Goal: Task Accomplishment & Management: Manage account settings

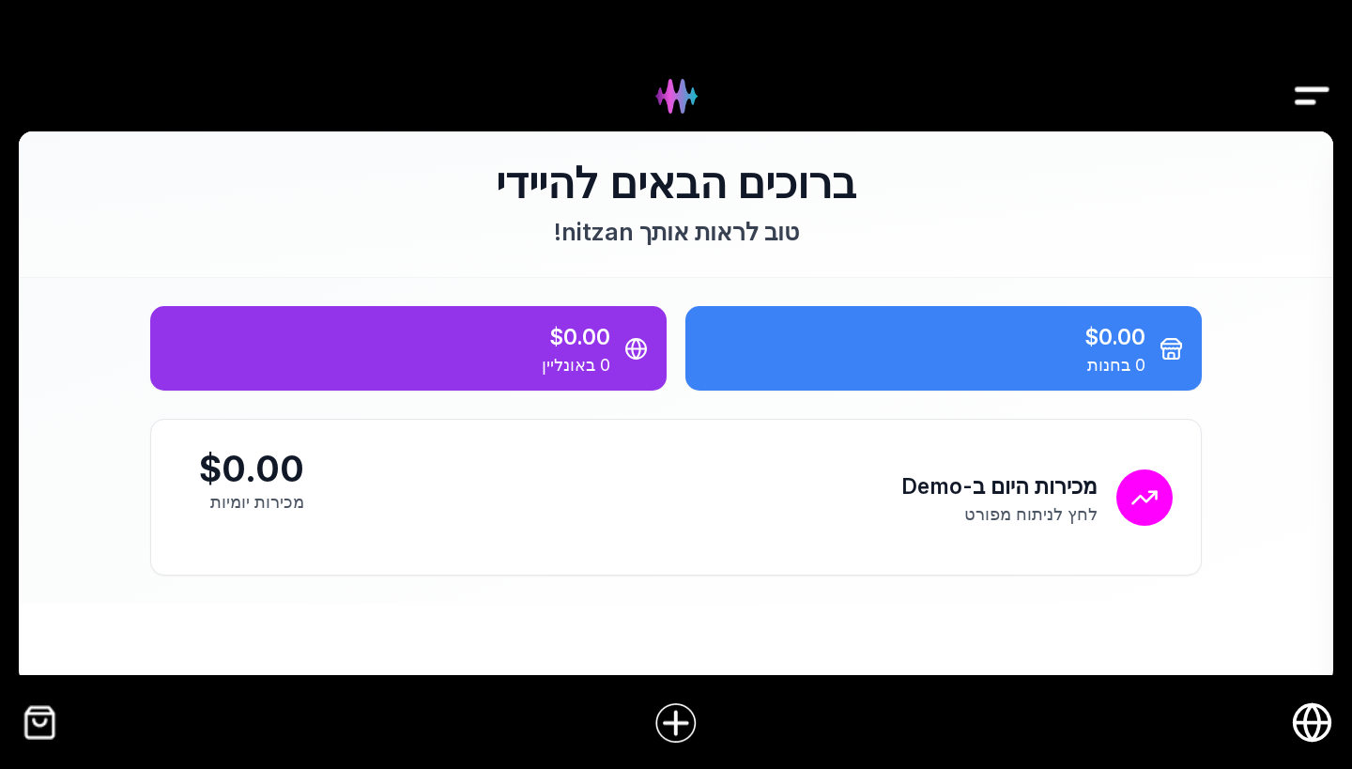
click at [1308, 716] on icon "חנות אונליין" at bounding box center [1312, 722] width 42 height 42
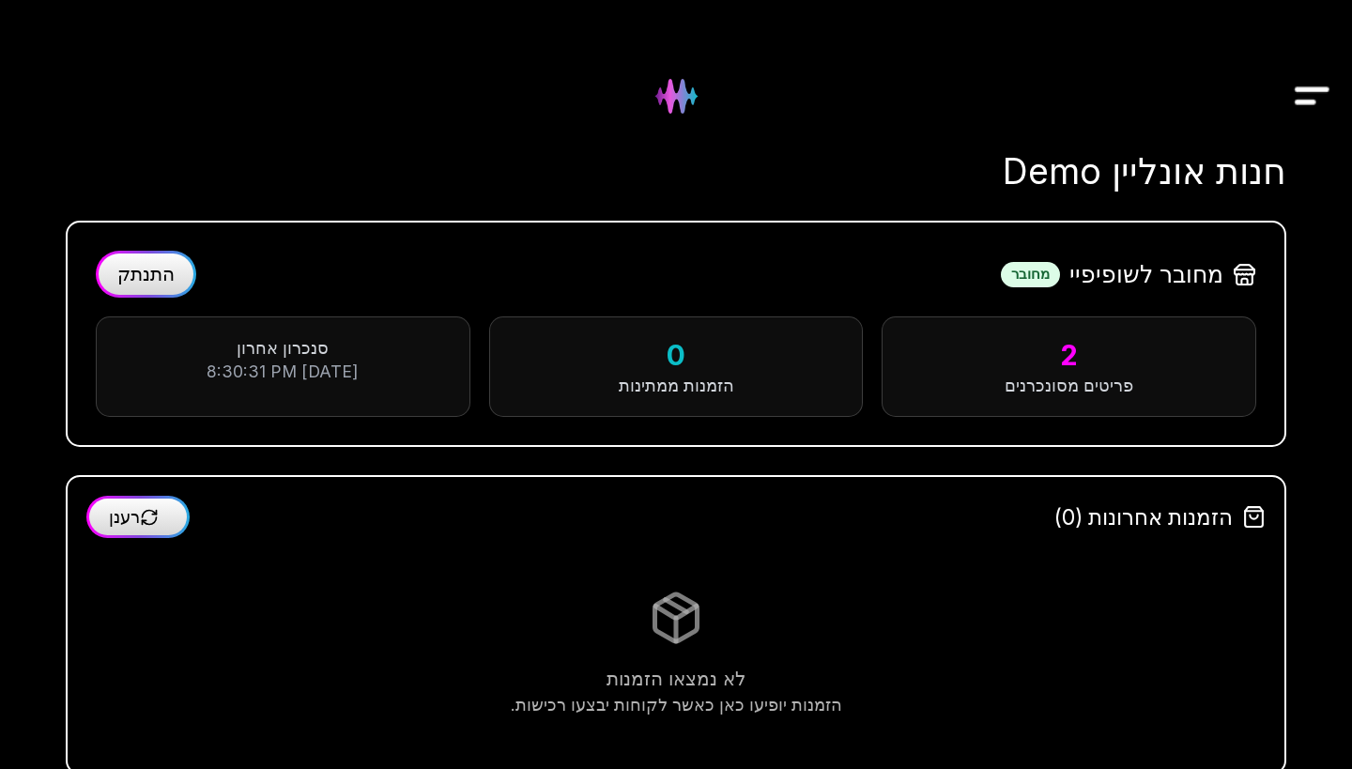
scroll to position [34, 0]
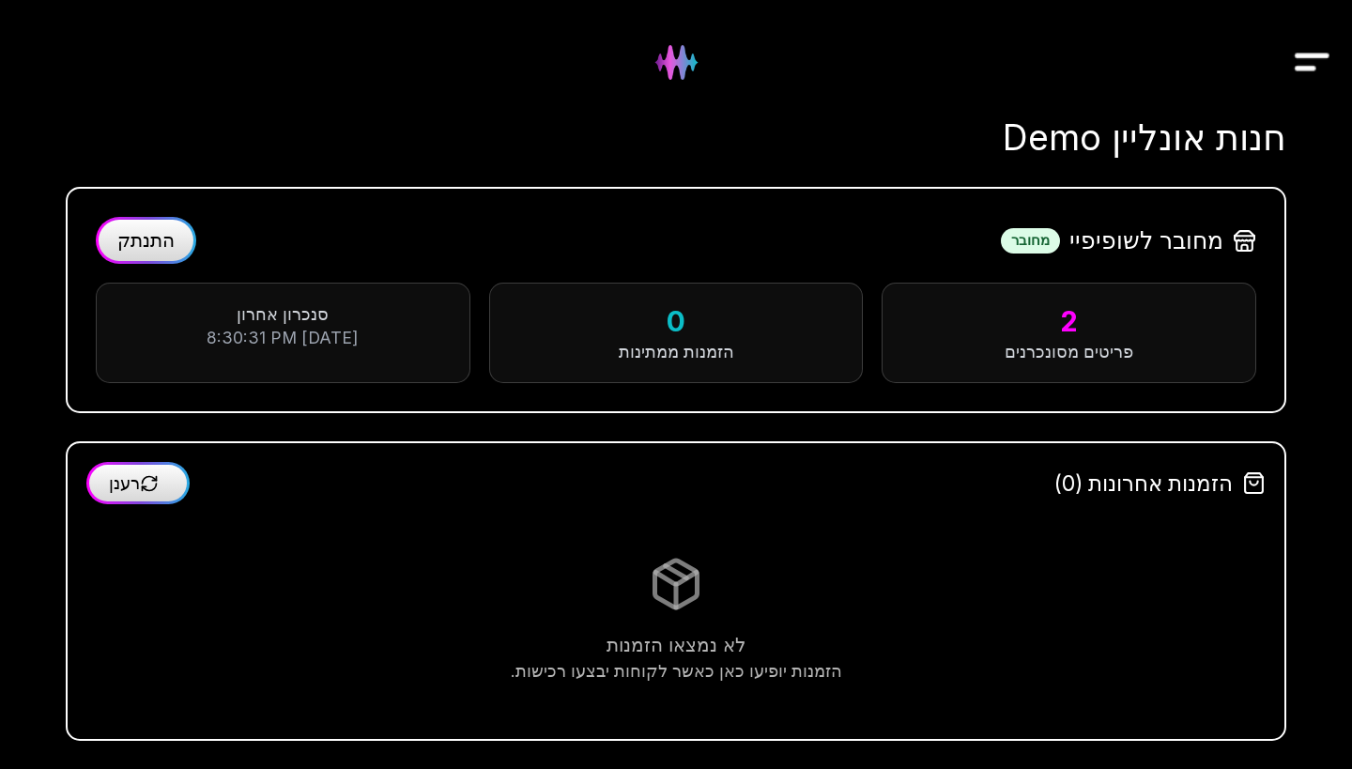
click at [1314, 51] on img "Drawer" at bounding box center [1312, 62] width 42 height 72
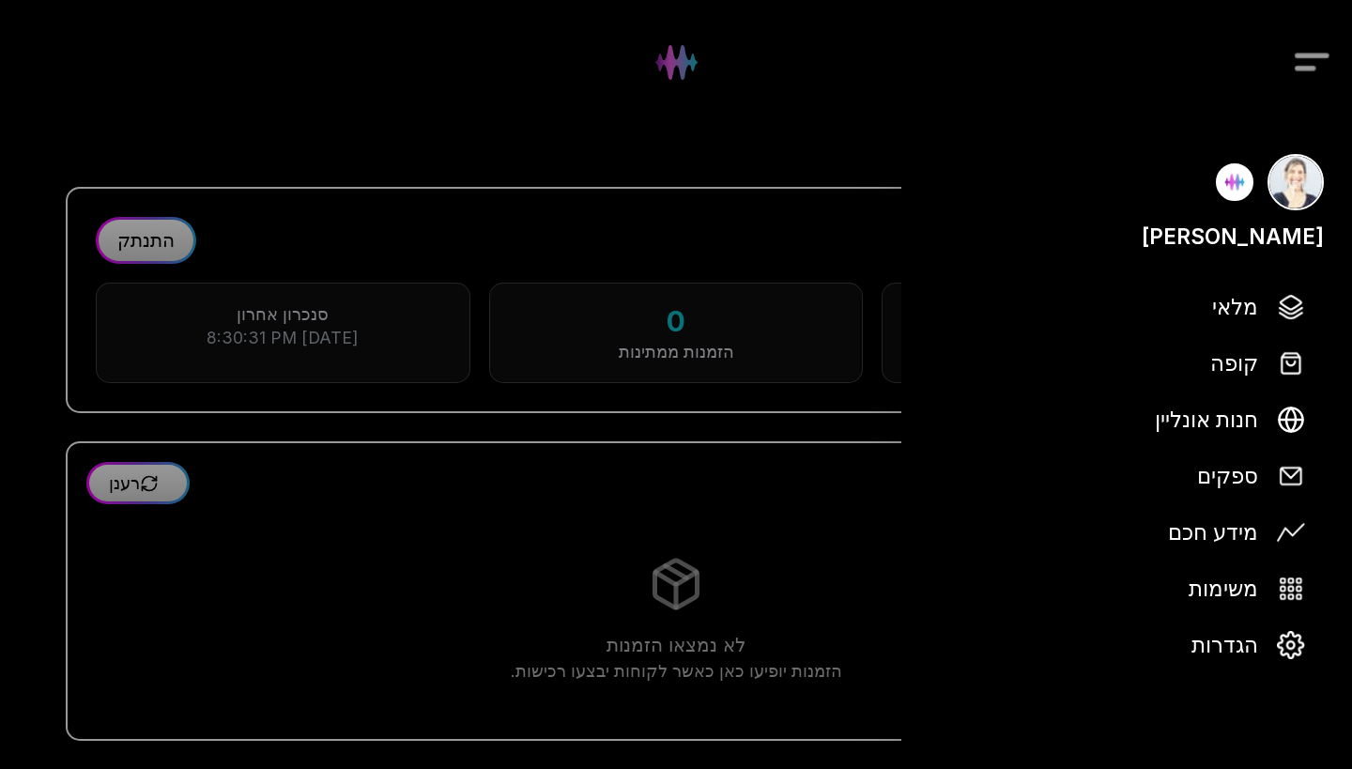
click at [688, 49] on div at bounding box center [676, 384] width 1352 height 769
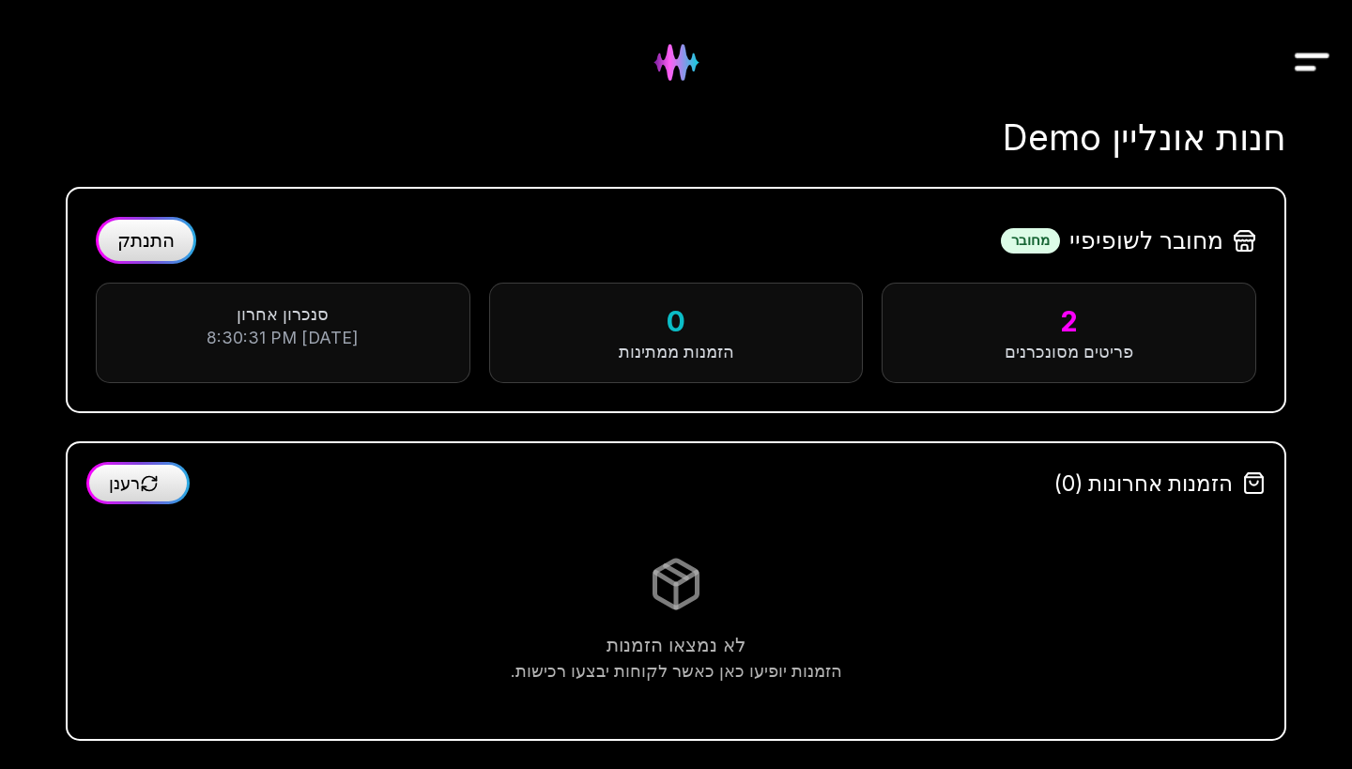
click at [681, 59] on img at bounding box center [676, 62] width 76 height 76
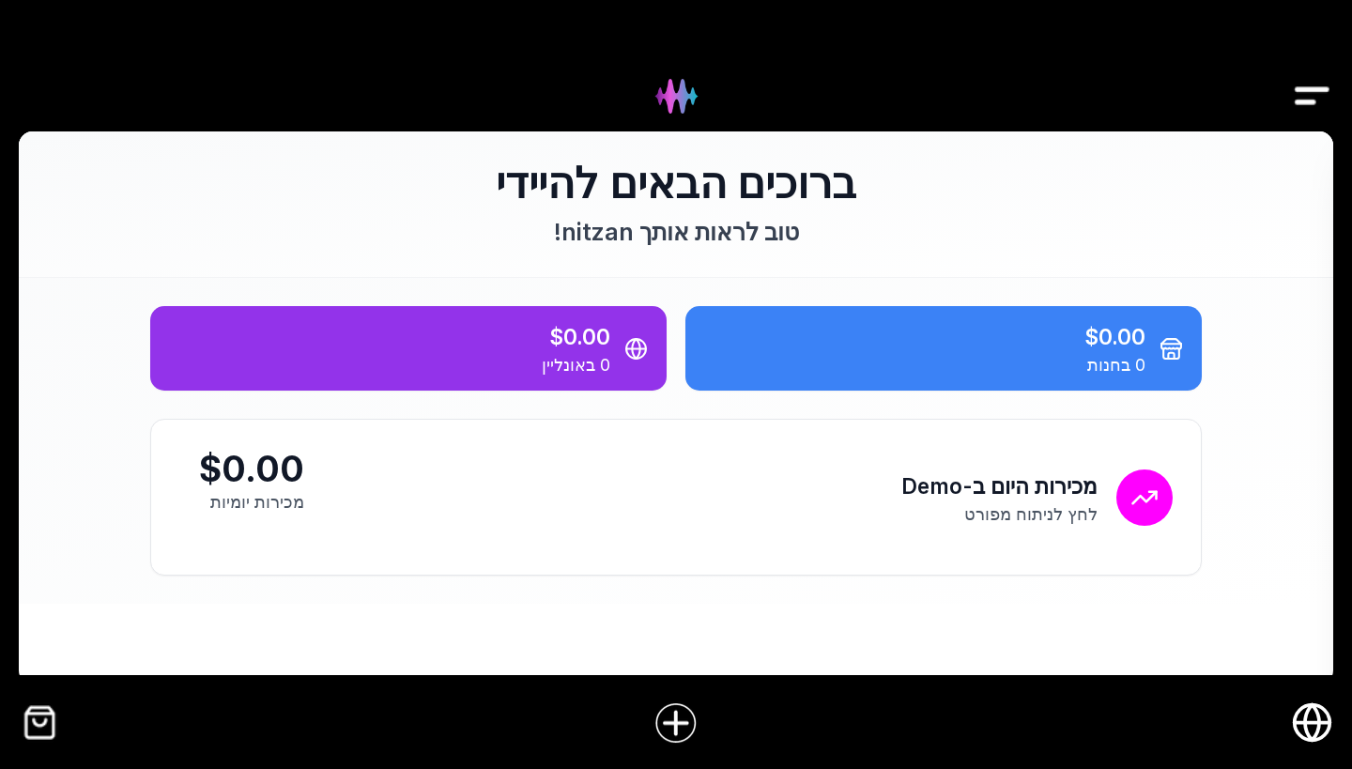
click at [1311, 731] on icon "חנות אונליין" at bounding box center [1312, 722] width 42 height 42
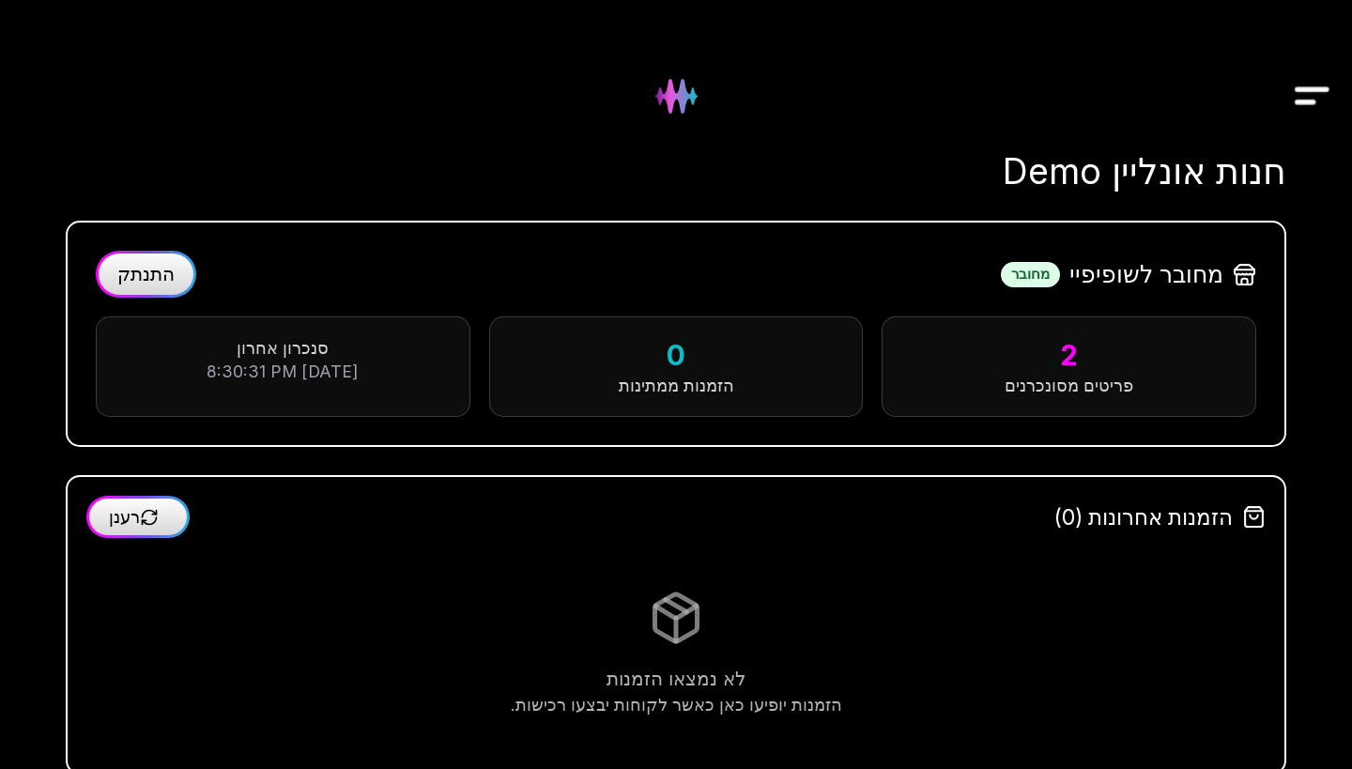
scroll to position [34, 0]
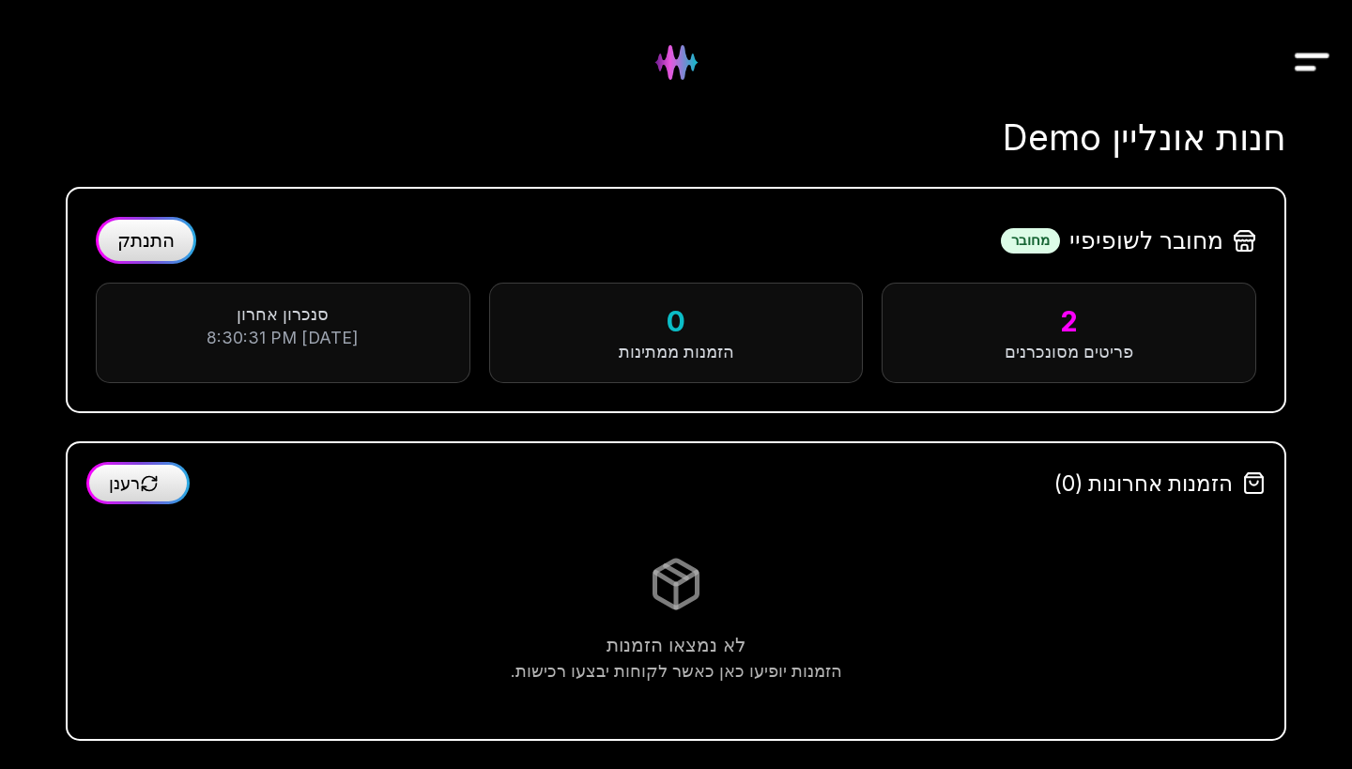
click at [144, 236] on span "התנתק" at bounding box center [145, 240] width 57 height 23
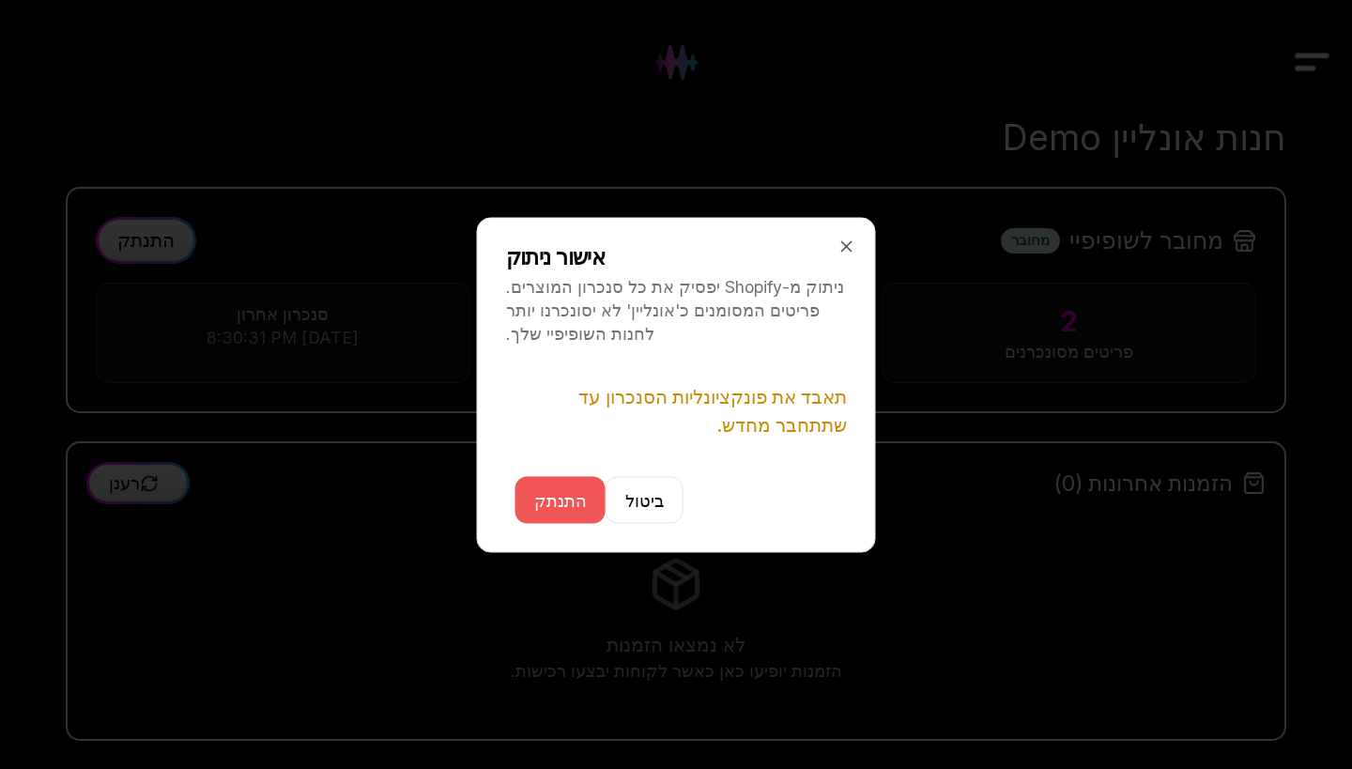
click at [566, 498] on button "התנתק" at bounding box center [560, 499] width 90 height 47
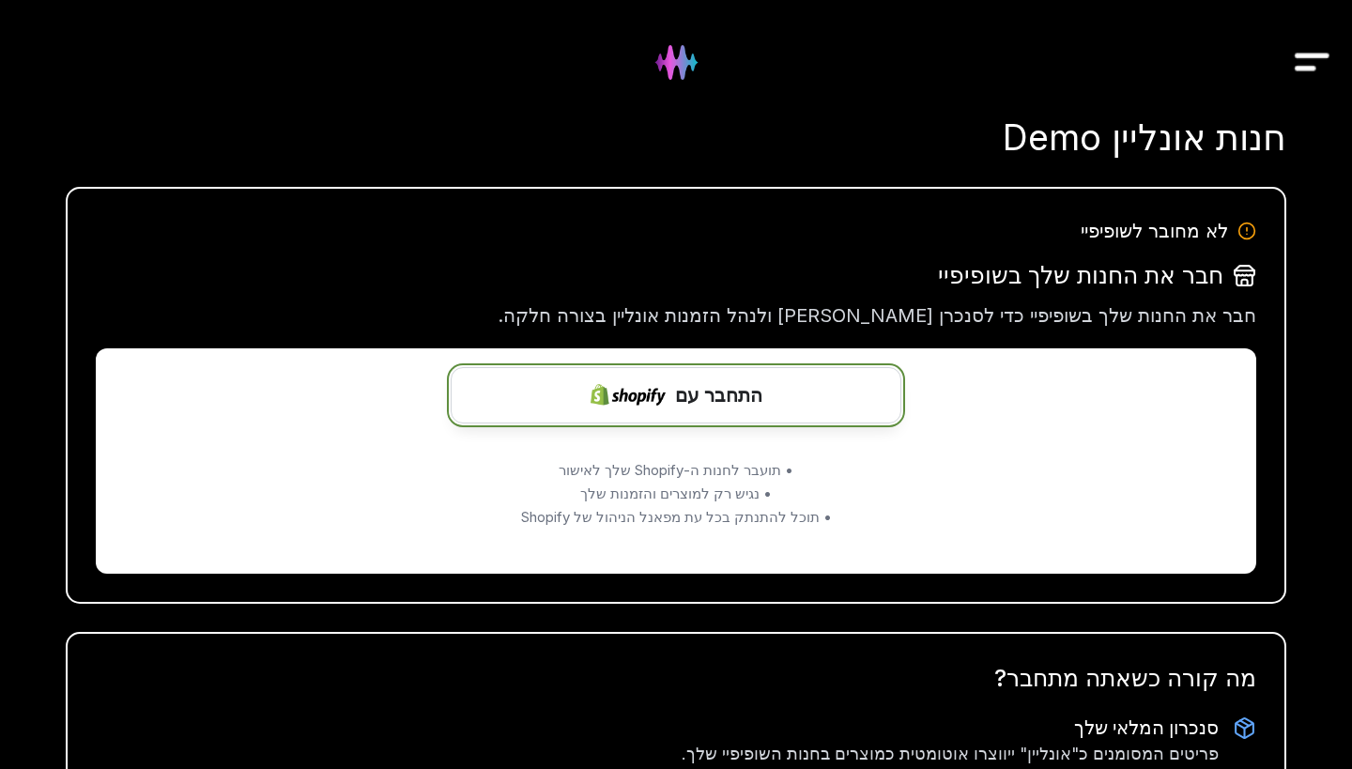
click at [679, 399] on span "התחבר עם" at bounding box center [718, 395] width 87 height 28
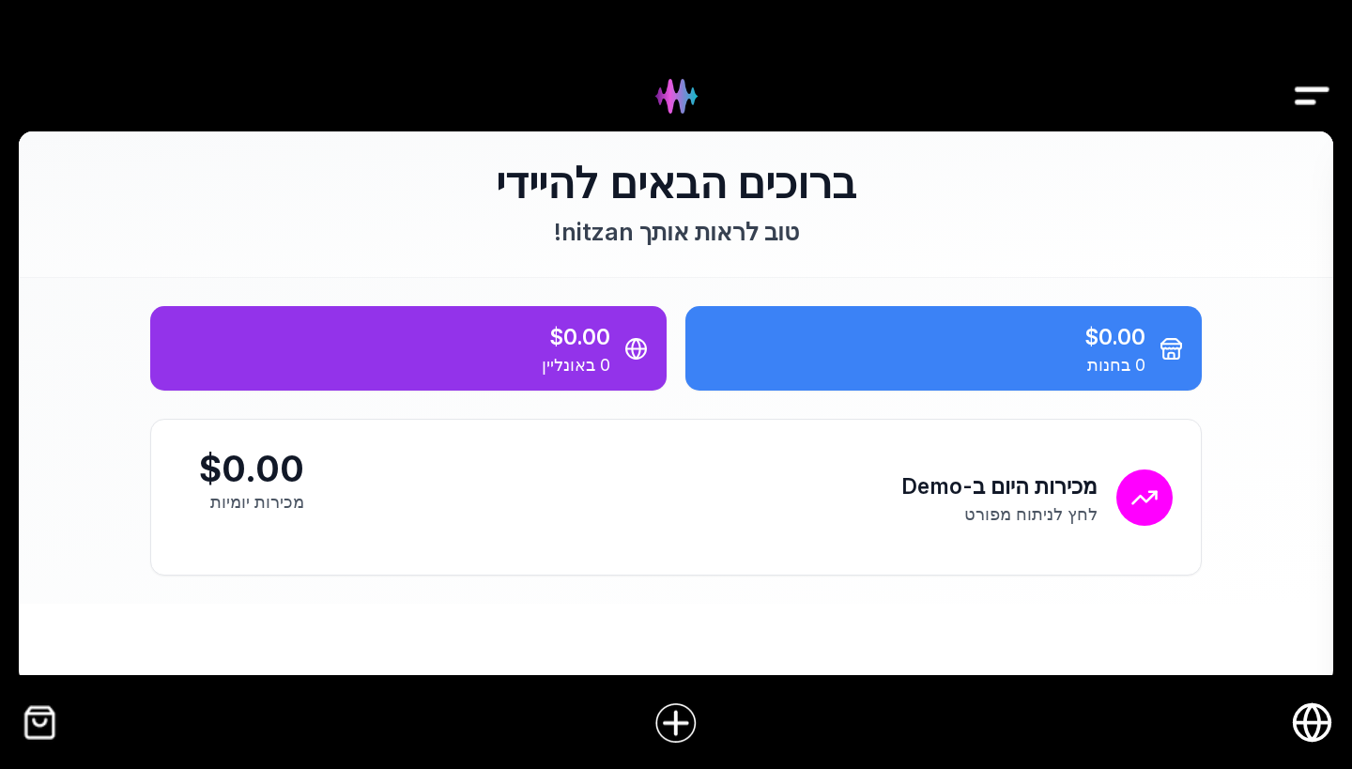
click at [1330, 733] on icon "חנות אונליין" at bounding box center [1312, 722] width 42 height 42
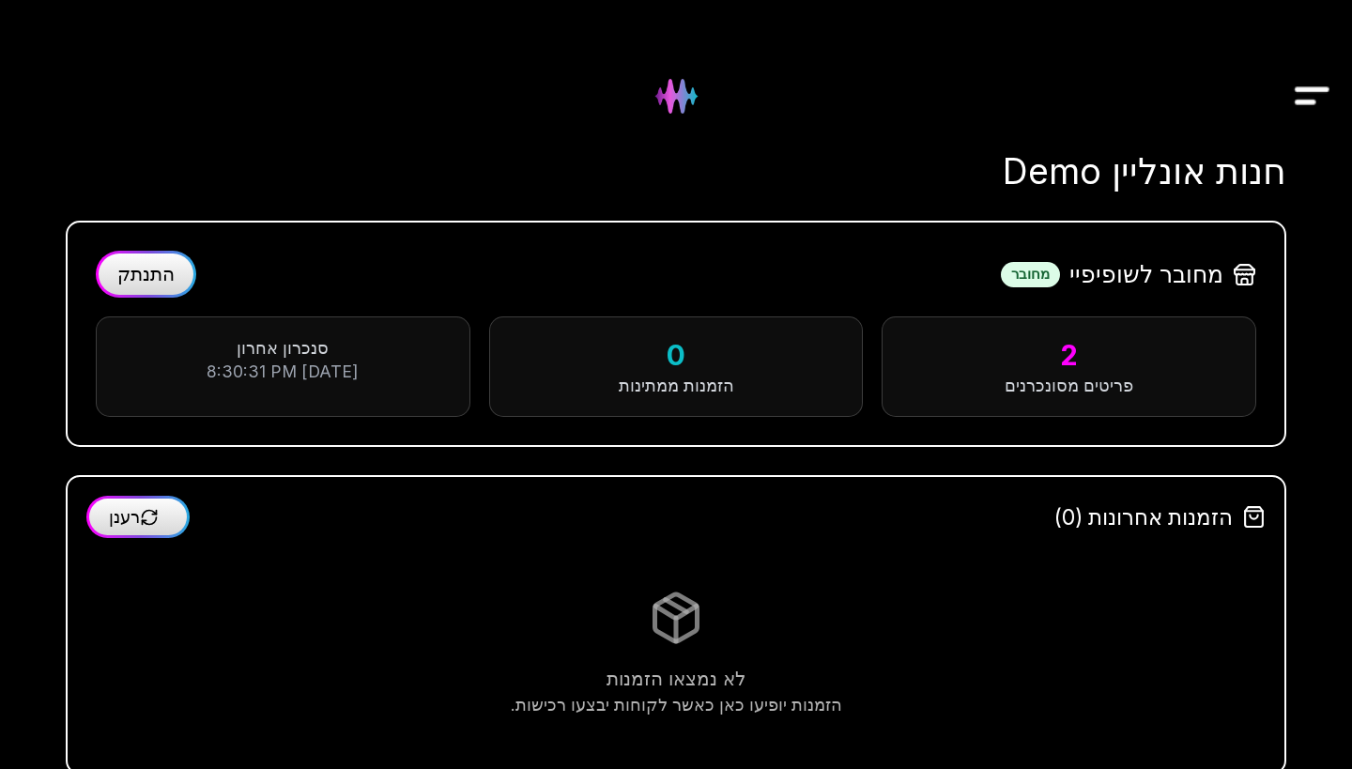
scroll to position [34, 0]
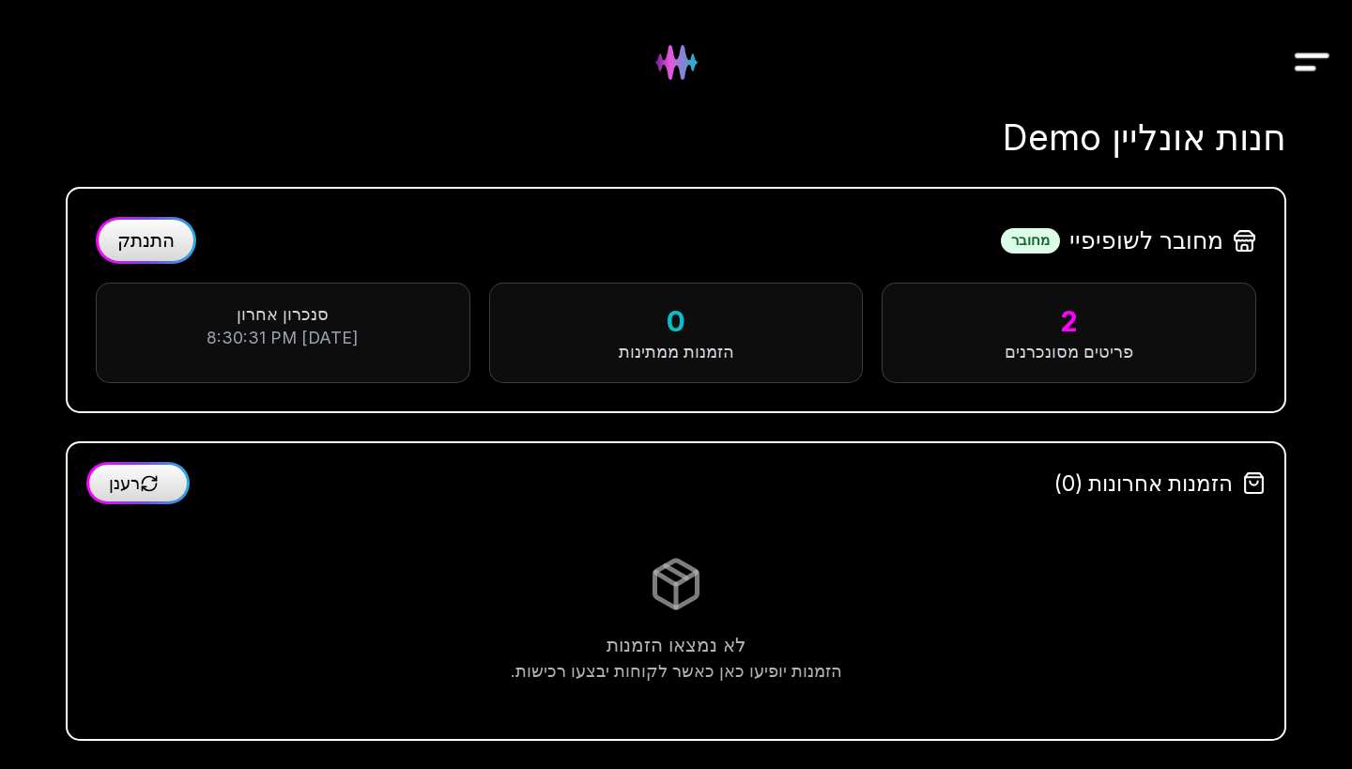
click at [1308, 77] on img "Drawer" at bounding box center [1312, 62] width 42 height 72
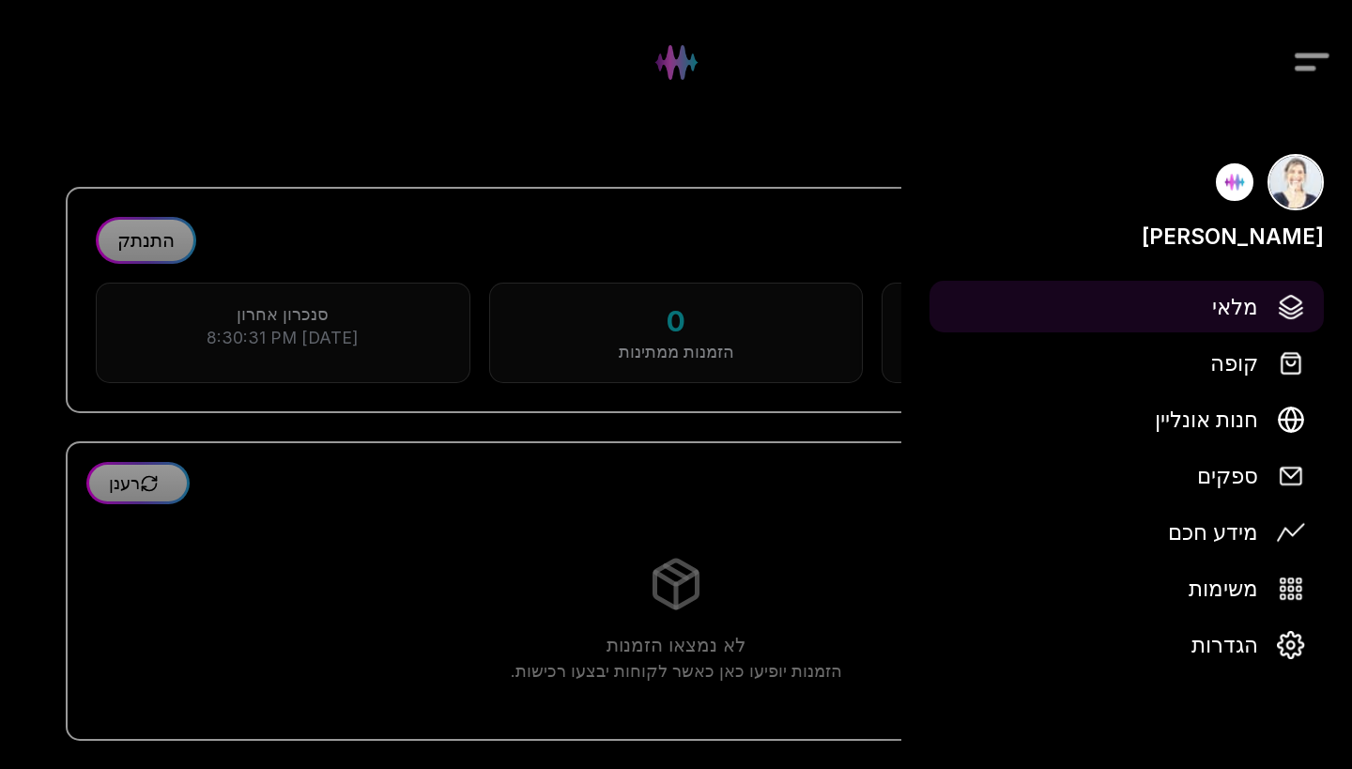
click at [1231, 310] on span "מלאי" at bounding box center [1235, 306] width 46 height 33
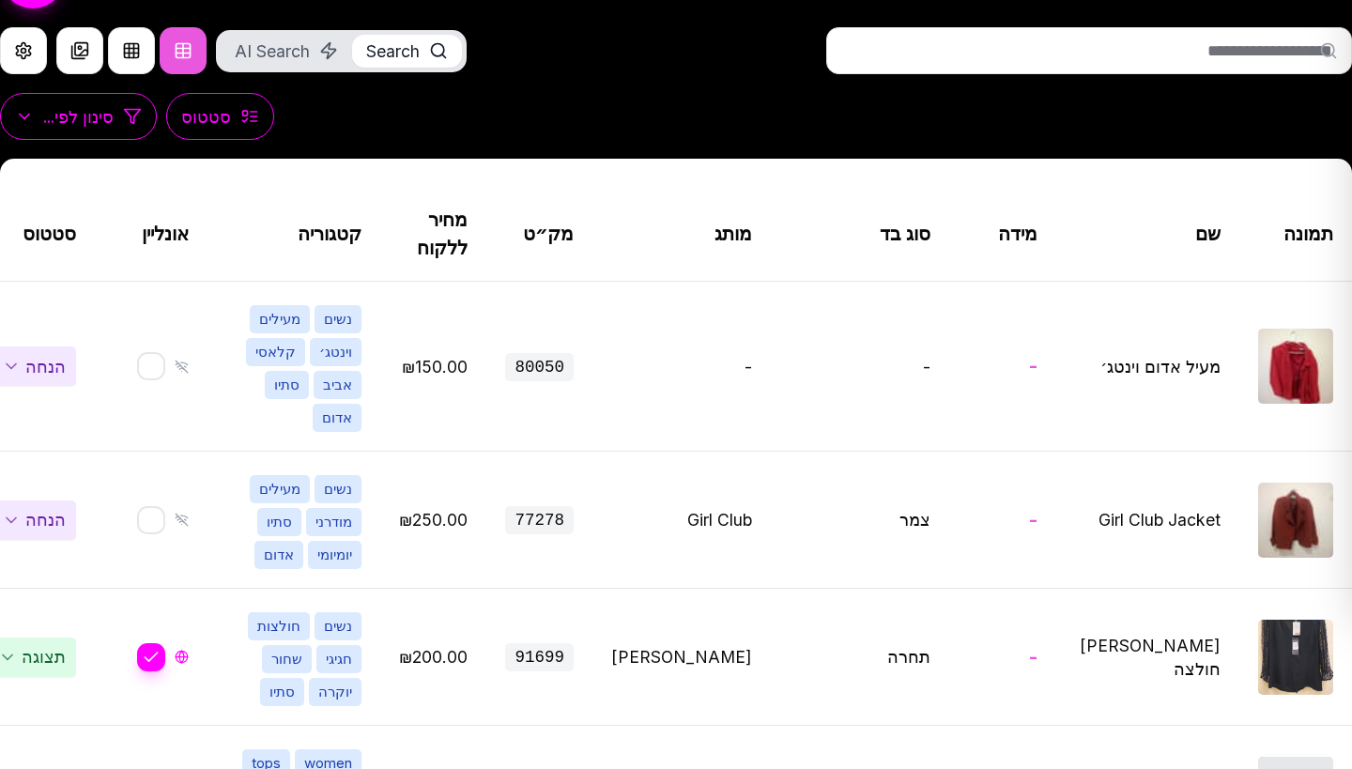
scroll to position [191, 0]
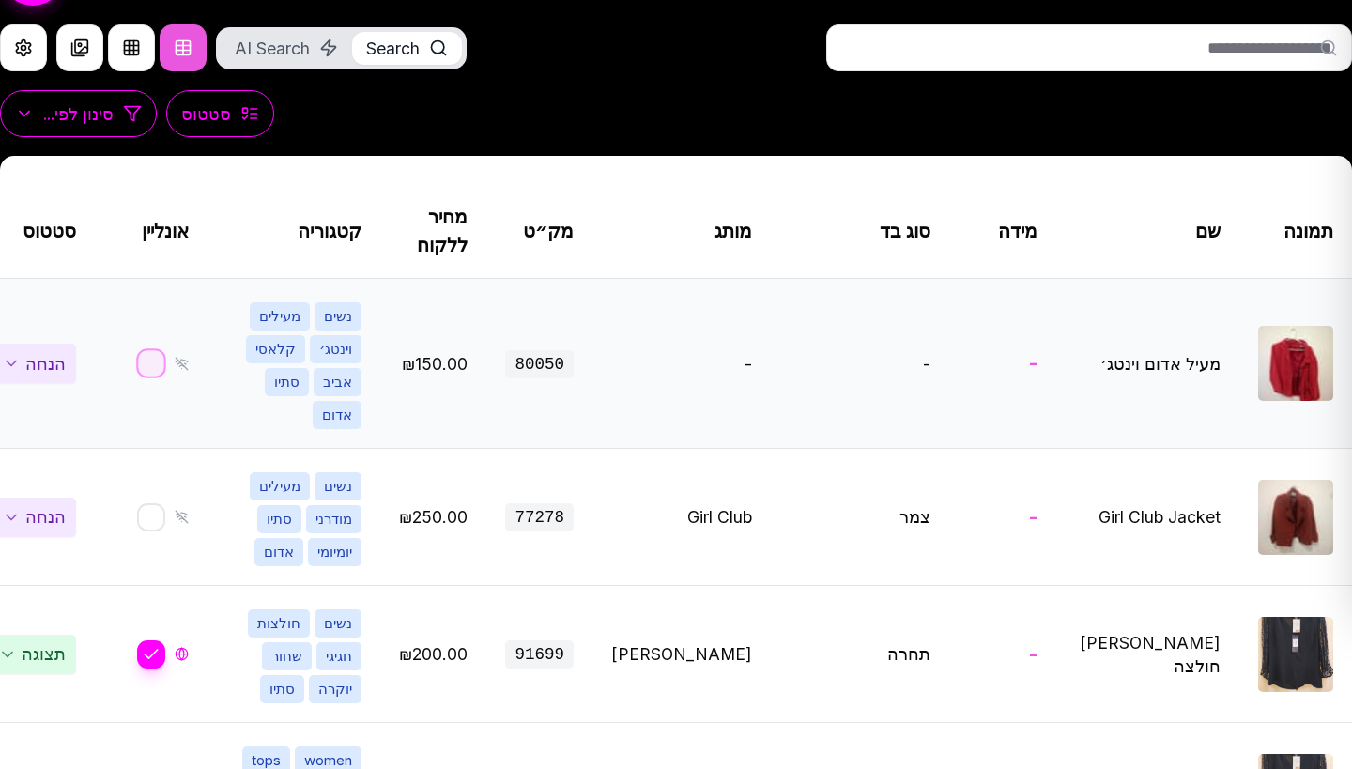
click at [167, 348] on button "button" at bounding box center [152, 363] width 30 height 30
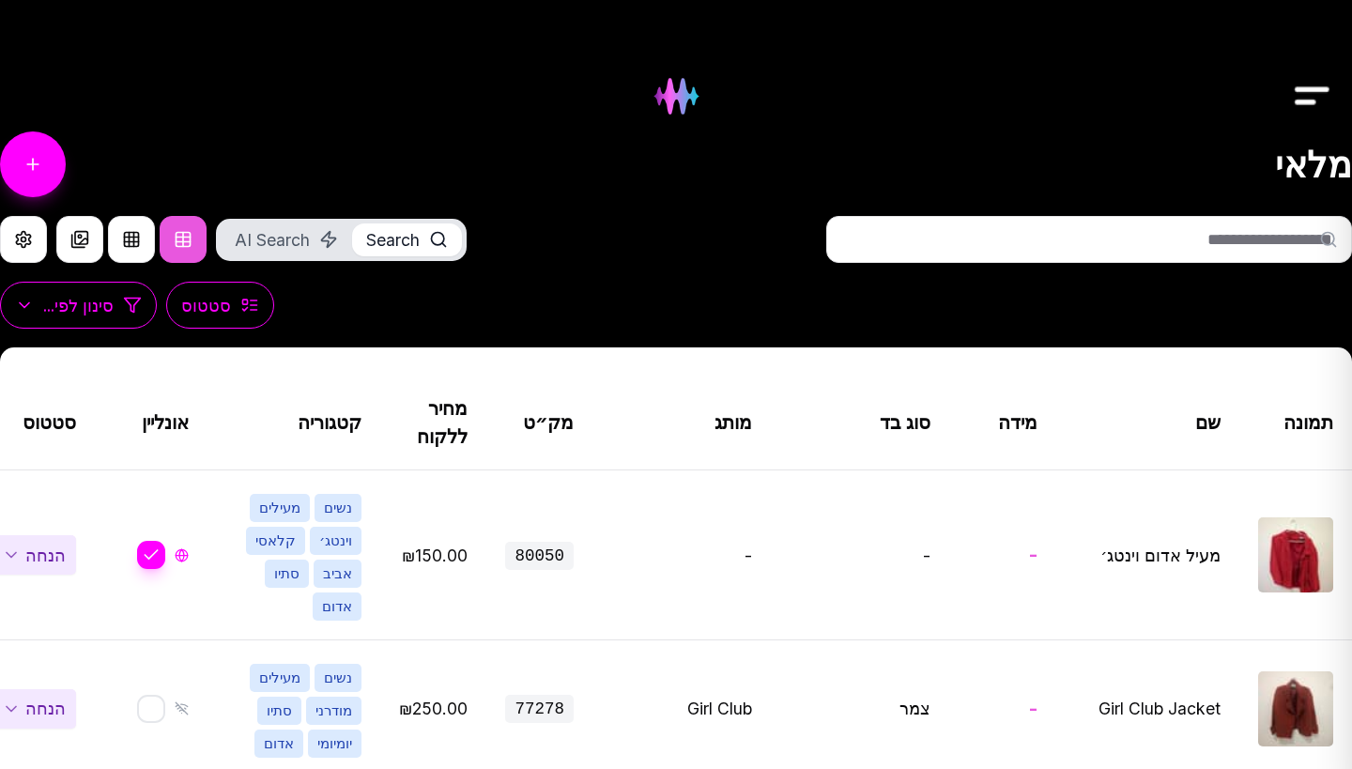
click at [679, 107] on img at bounding box center [676, 96] width 76 height 76
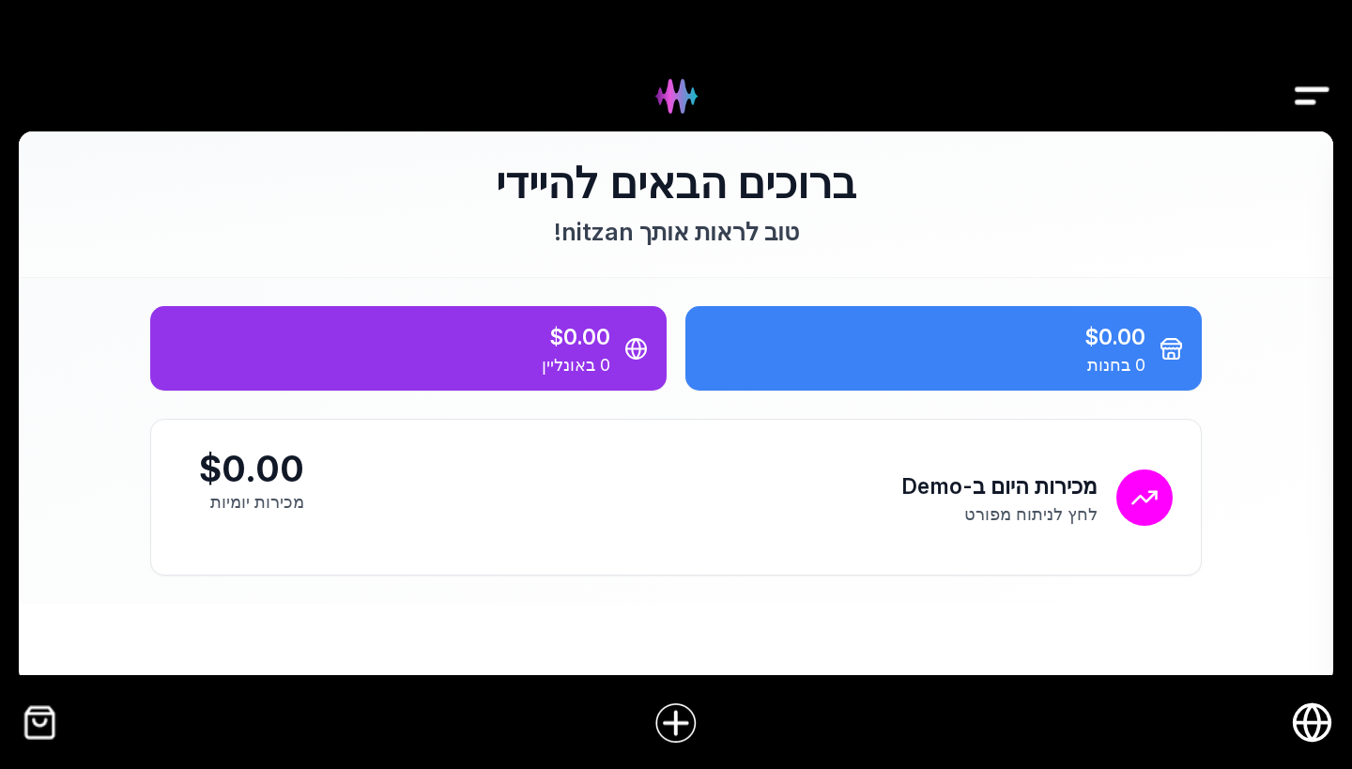
click at [1302, 728] on icon "חנות אונליין" at bounding box center [1312, 722] width 42 height 42
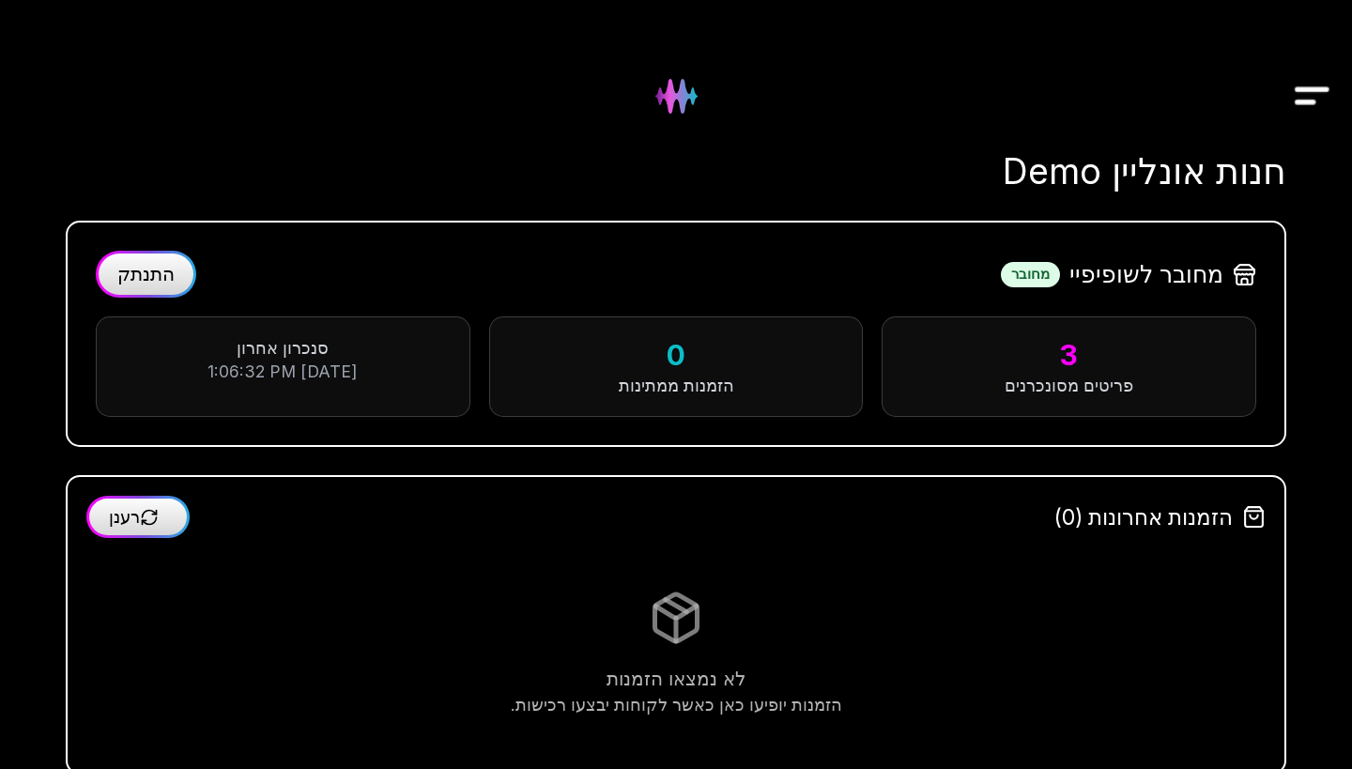
scroll to position [34, 0]
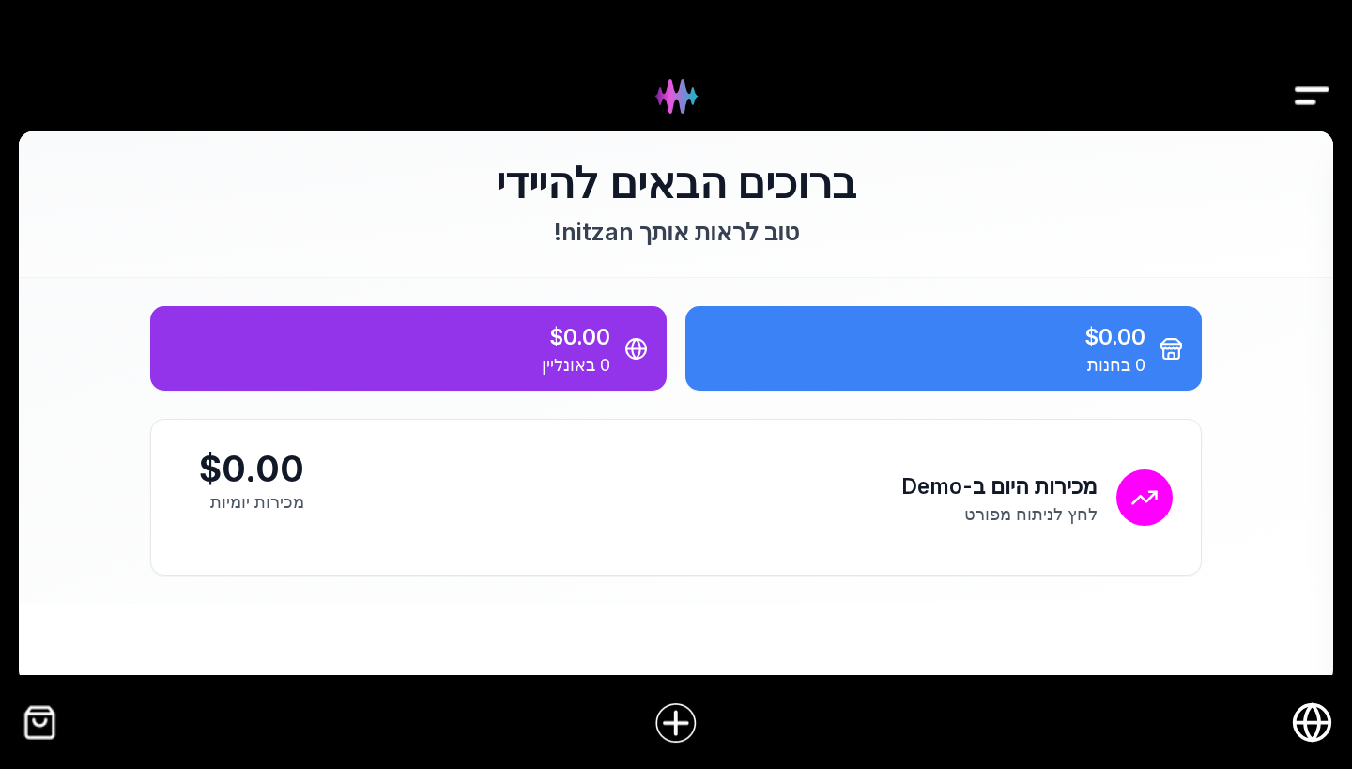
click at [1318, 711] on icon "חנות אונליין" at bounding box center [1312, 722] width 42 height 42
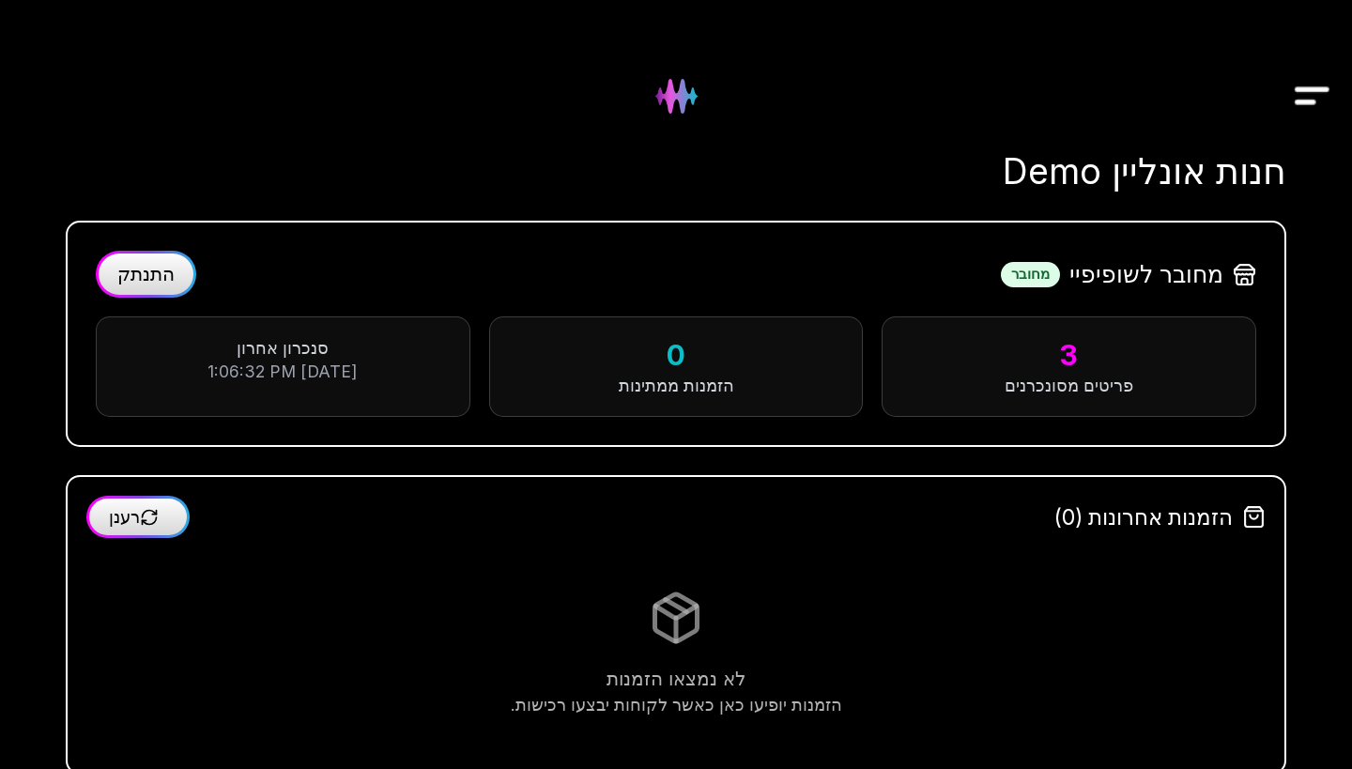
click at [151, 279] on span "התנתק" at bounding box center [145, 274] width 57 height 23
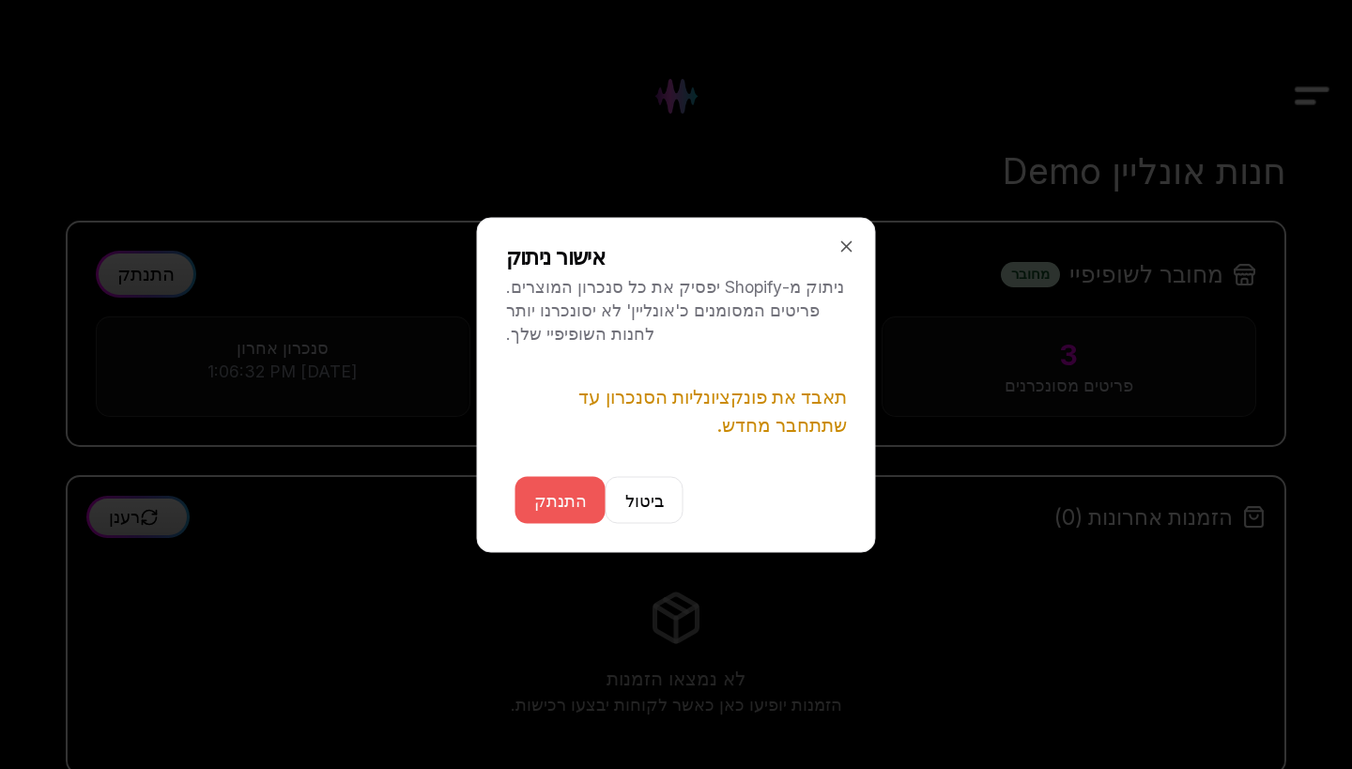
click at [549, 507] on button "התנתק" at bounding box center [560, 499] width 90 height 47
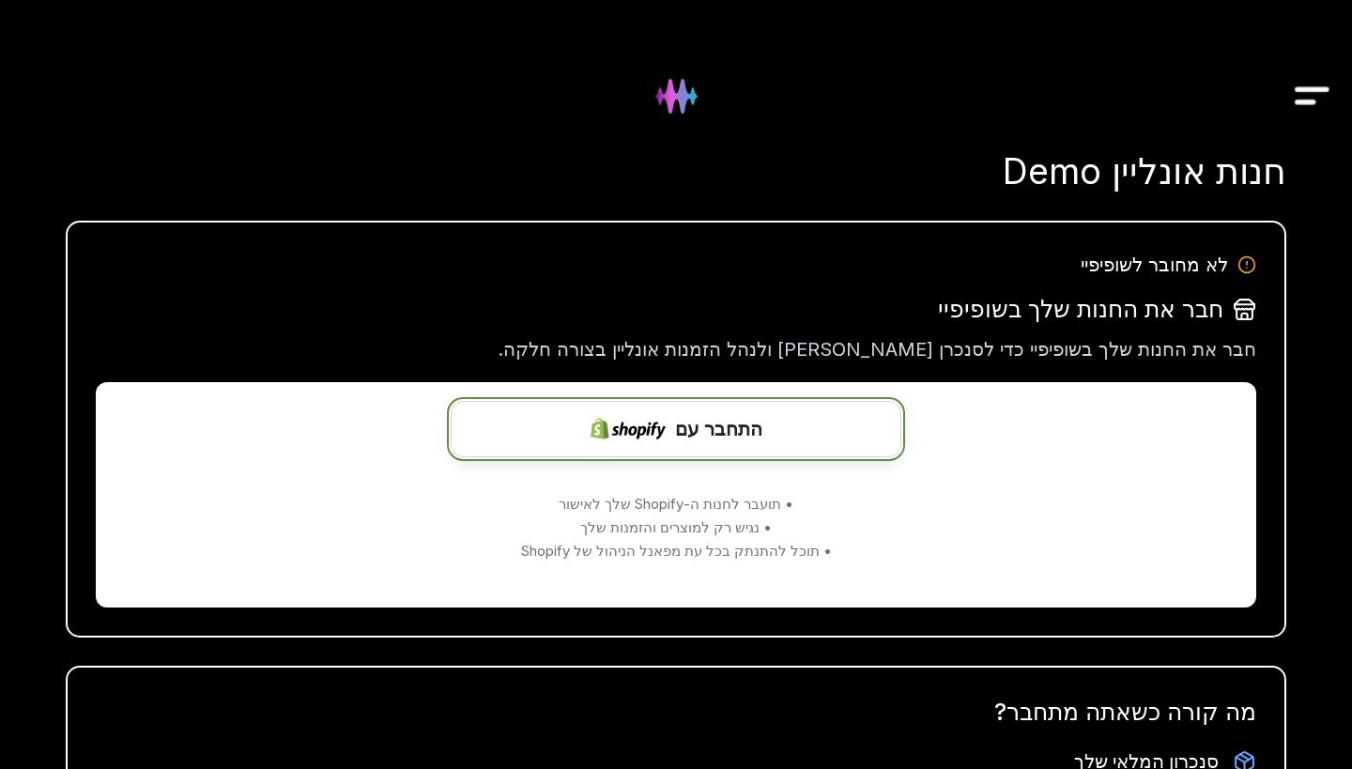
click at [650, 437] on img at bounding box center [627, 428] width 75 height 74
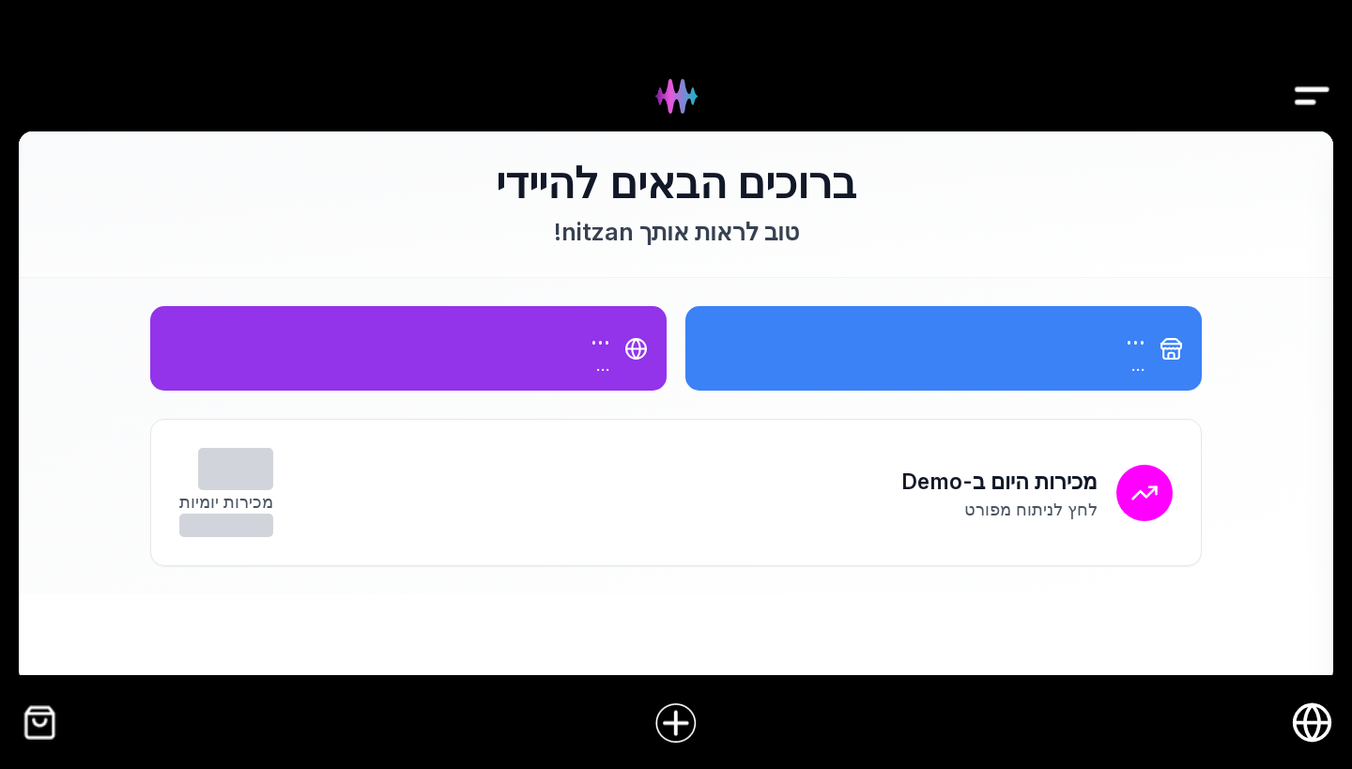
click at [1303, 715] on icon "חנות אונליין" at bounding box center [1312, 722] width 42 height 42
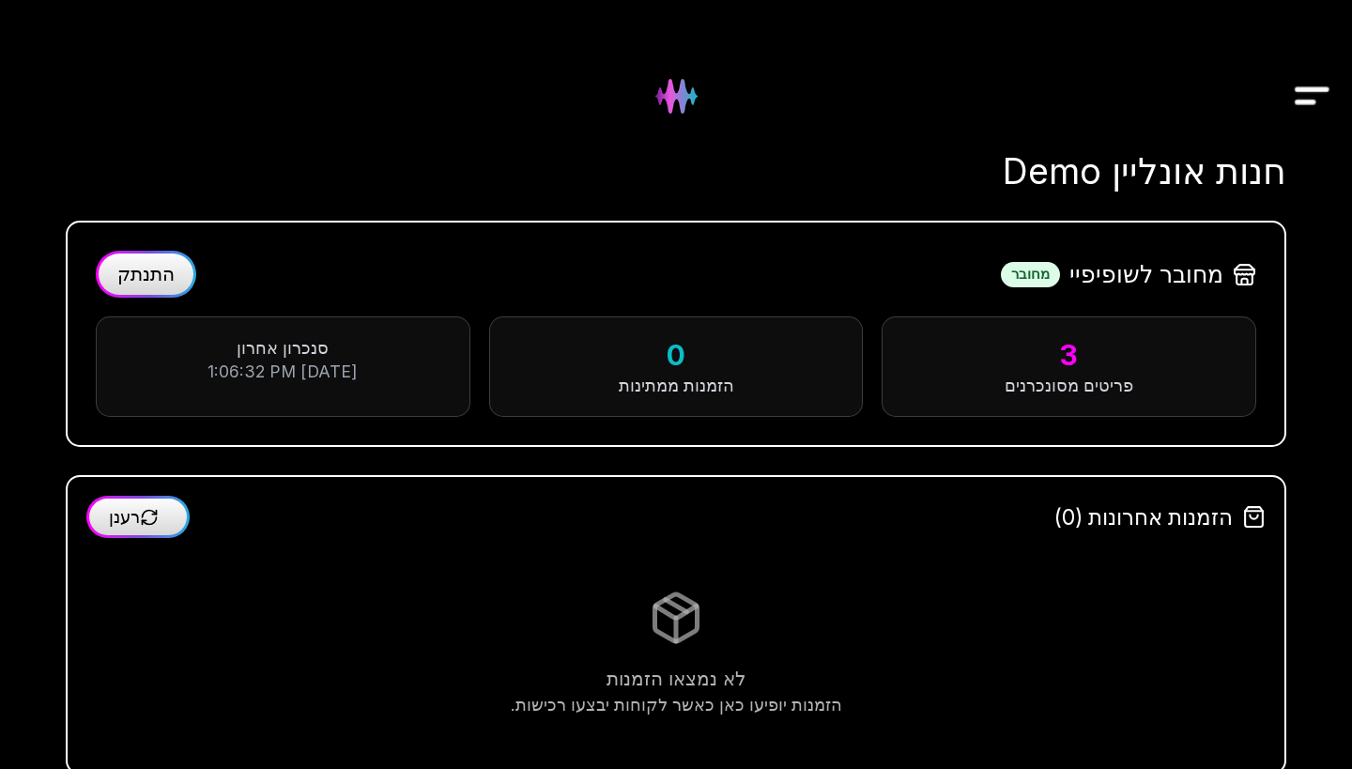
scroll to position [34, 0]
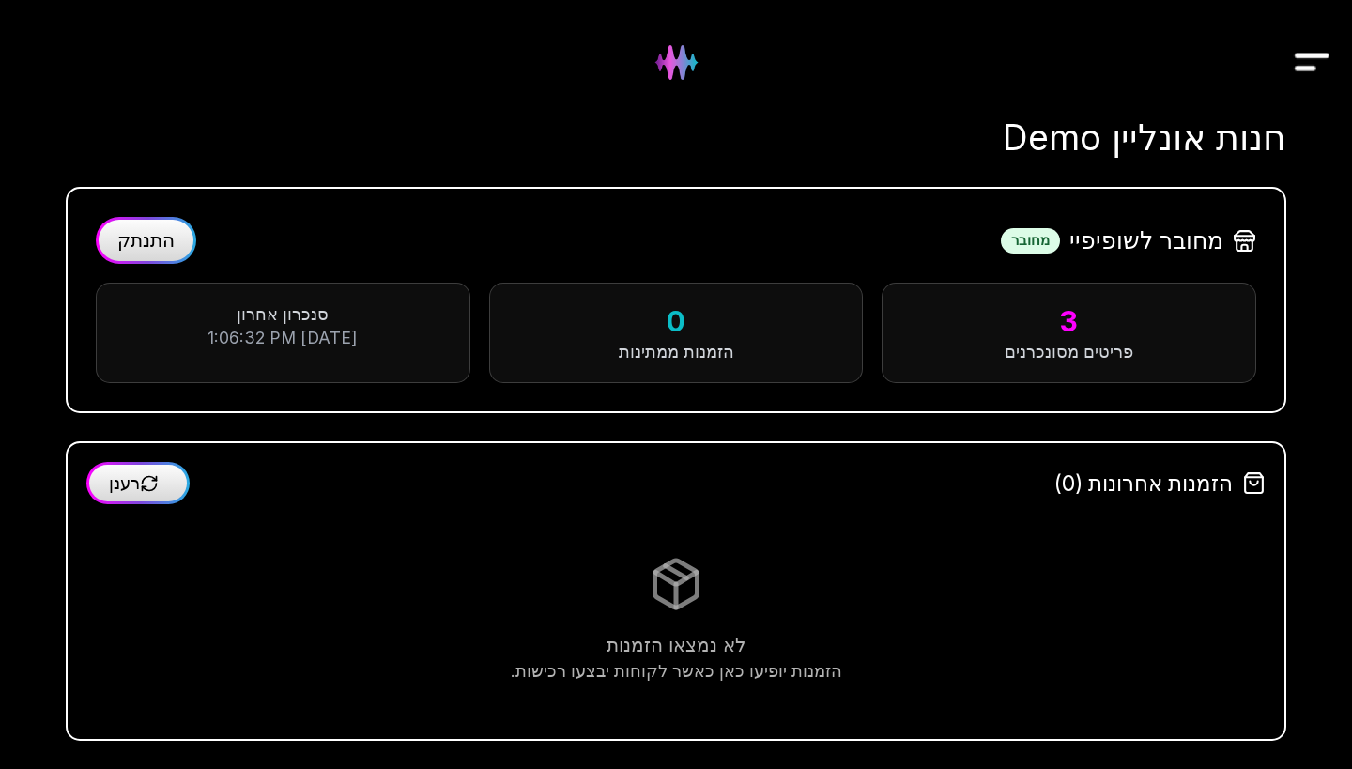
click at [162, 240] on span "התנתק" at bounding box center [145, 240] width 57 height 23
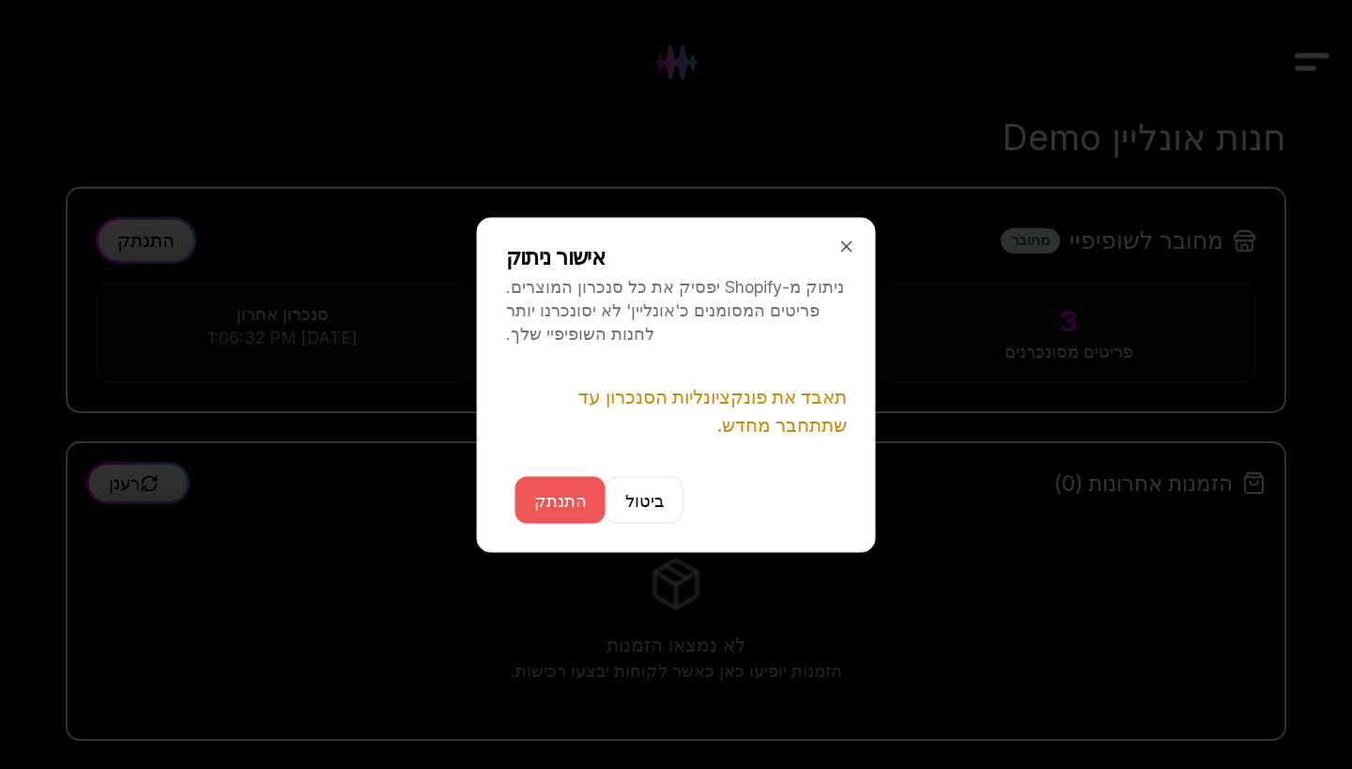
click at [563, 493] on button "התנתק" at bounding box center [560, 499] width 90 height 47
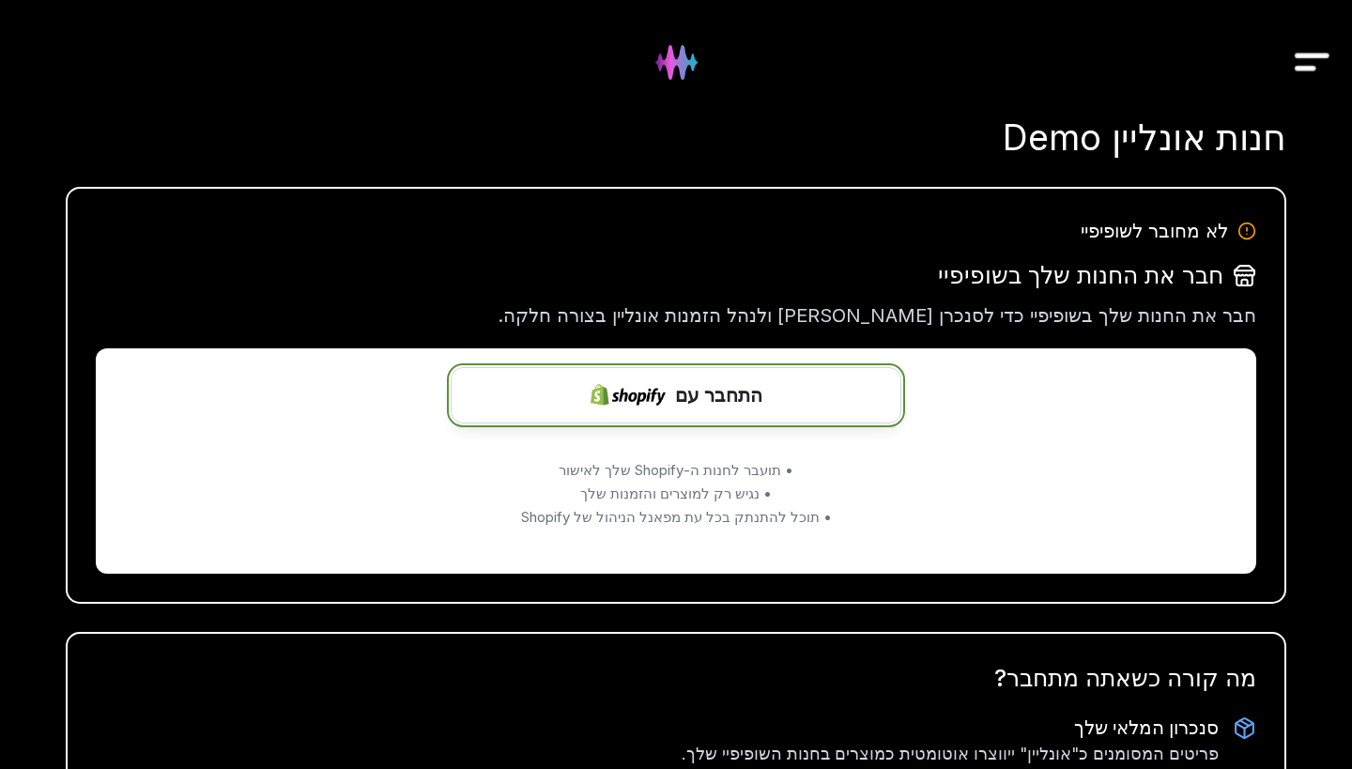
click at [692, 393] on span "התחבר עם" at bounding box center [718, 395] width 87 height 28
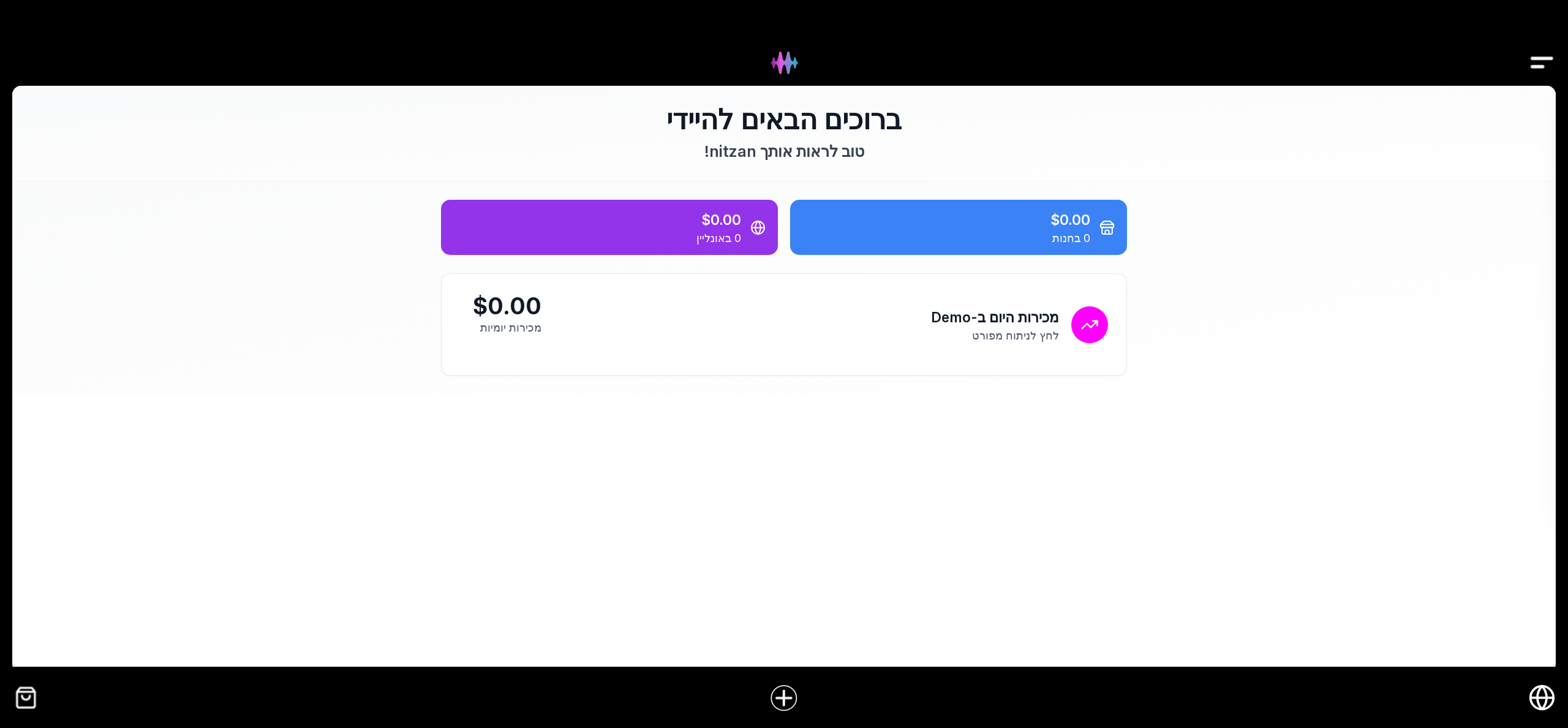
click at [1539, 692] on icon "חנות אונליין" at bounding box center [1542, 698] width 9 height 24
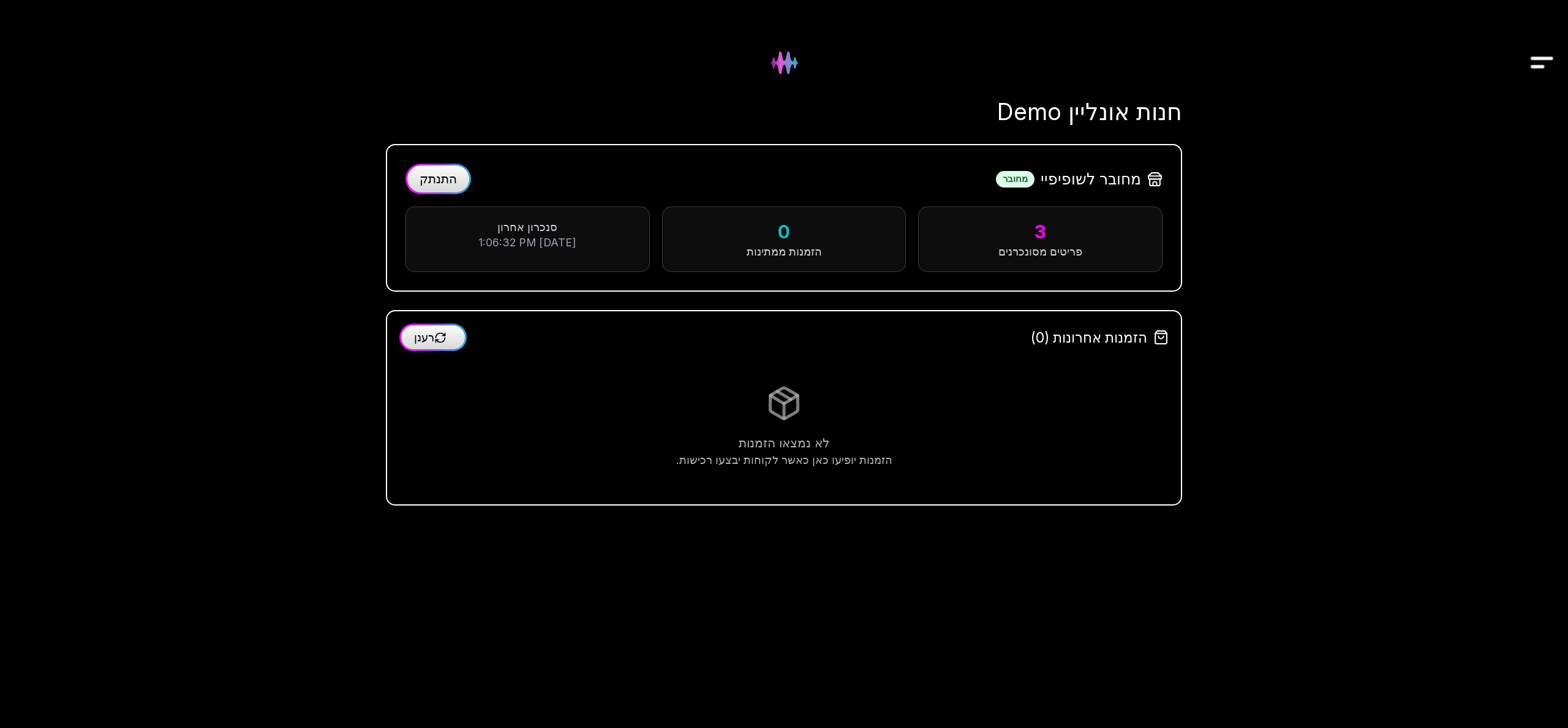
click at [444, 182] on span "התנתק" at bounding box center [438, 179] width 37 height 15
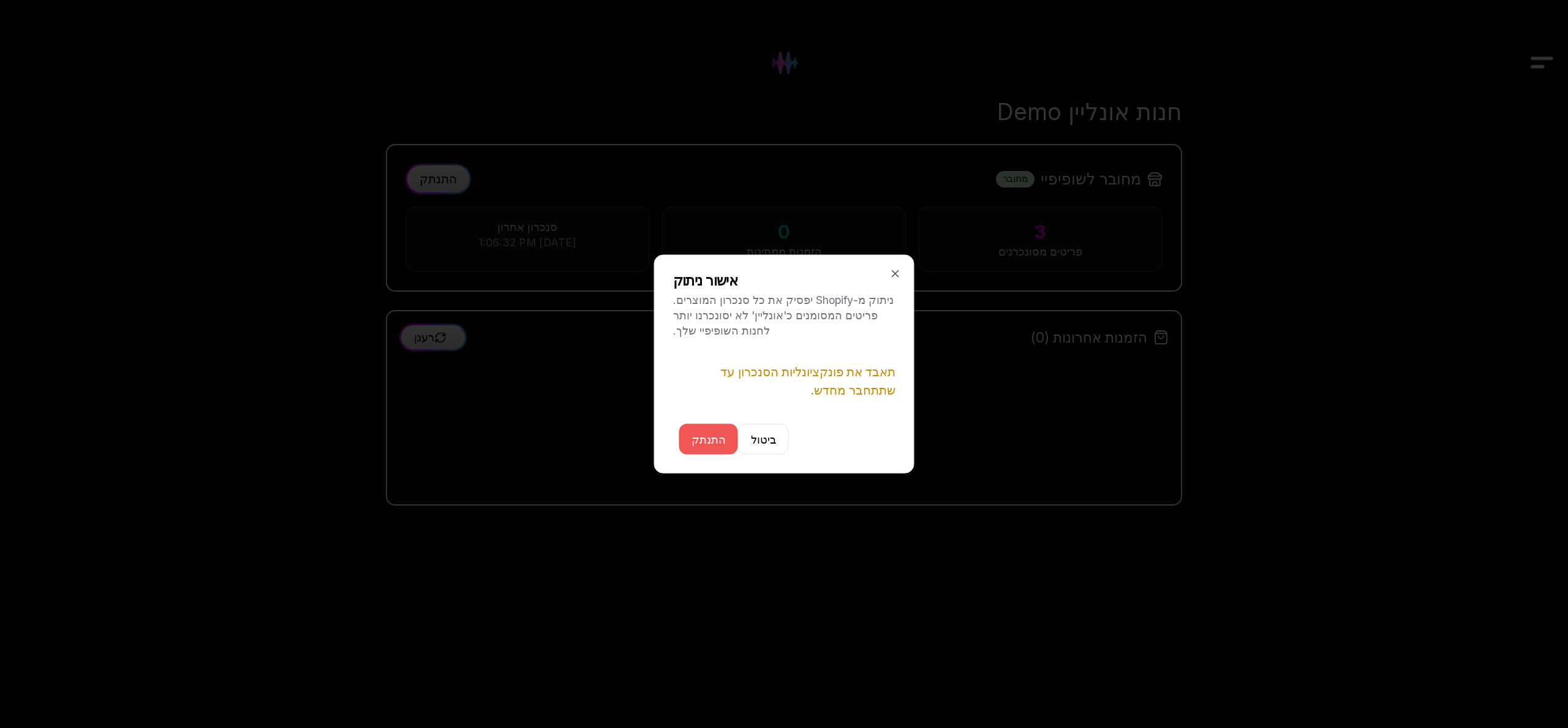
click at [709, 436] on button "התנתק" at bounding box center [709, 439] width 59 height 31
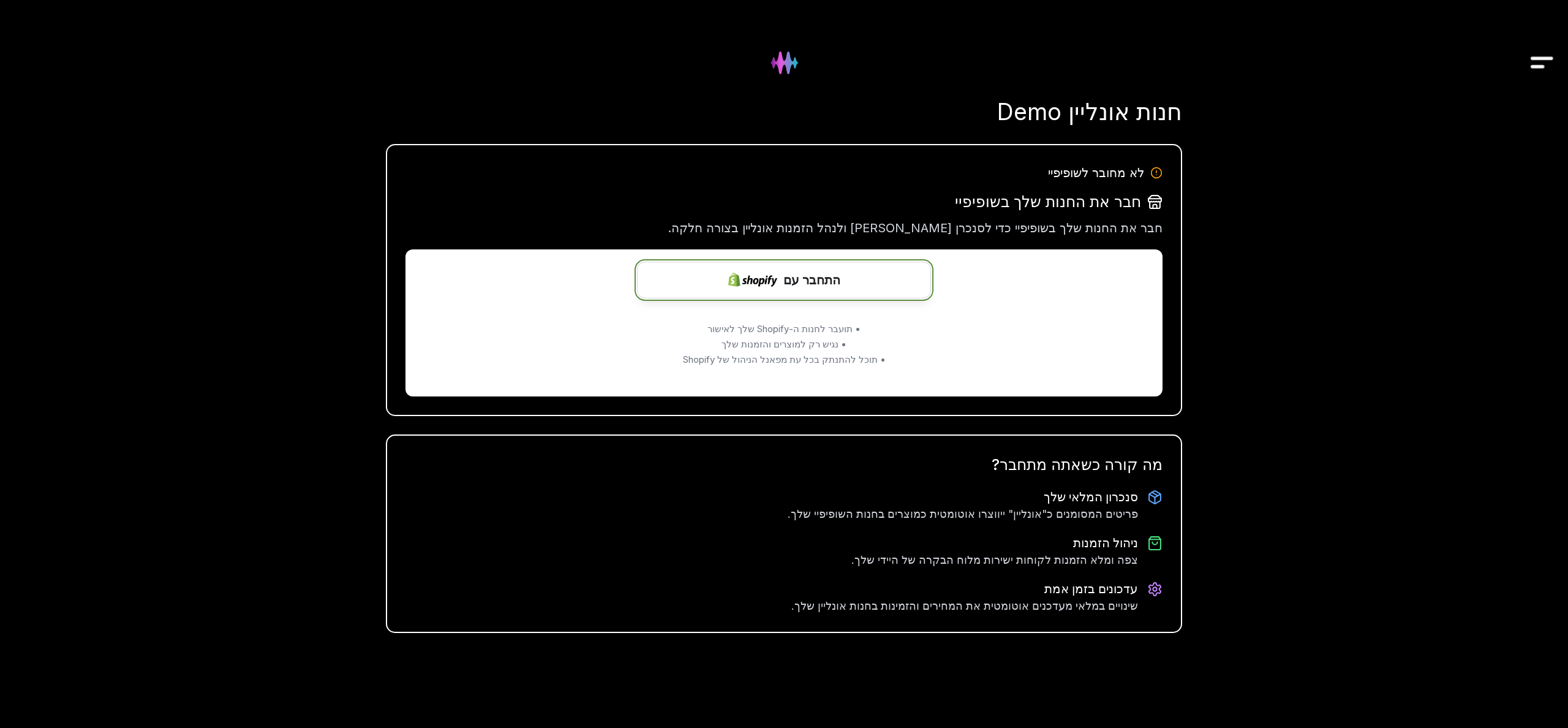
click at [812, 286] on span "התחבר עם" at bounding box center [811, 280] width 57 height 18
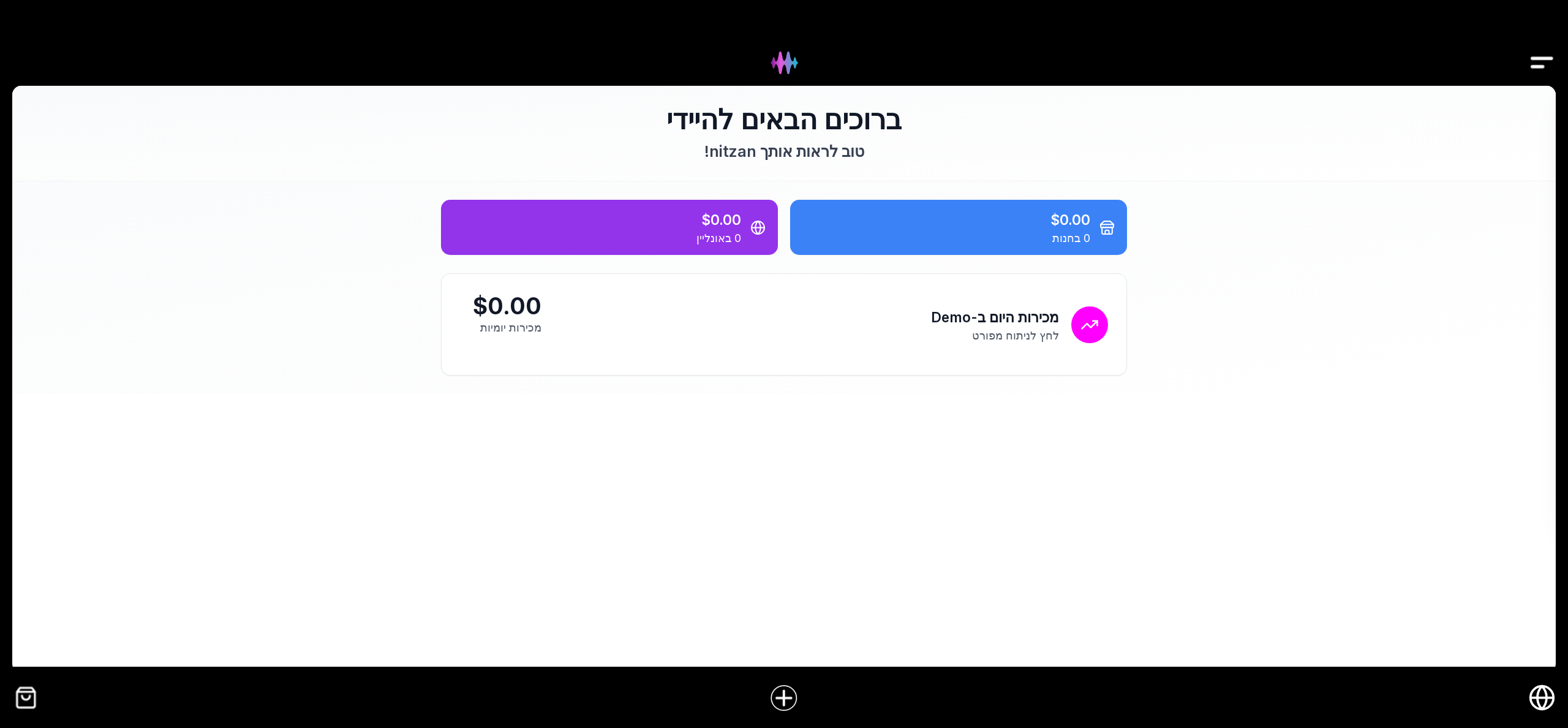
click at [1530, 695] on icon "חנות אונליין" at bounding box center [1542, 698] width 27 height 27
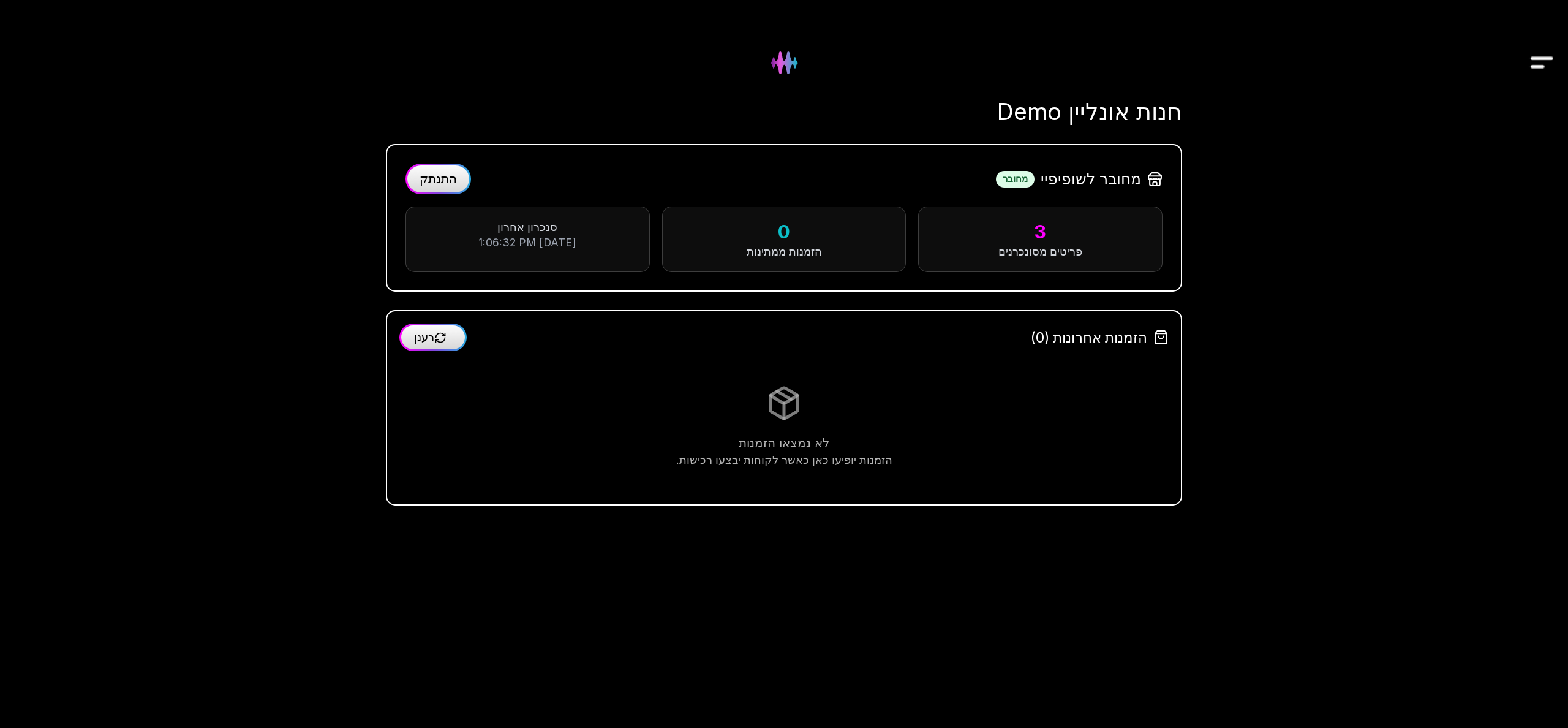
click at [437, 189] on button "התנתק" at bounding box center [438, 179] width 65 height 31
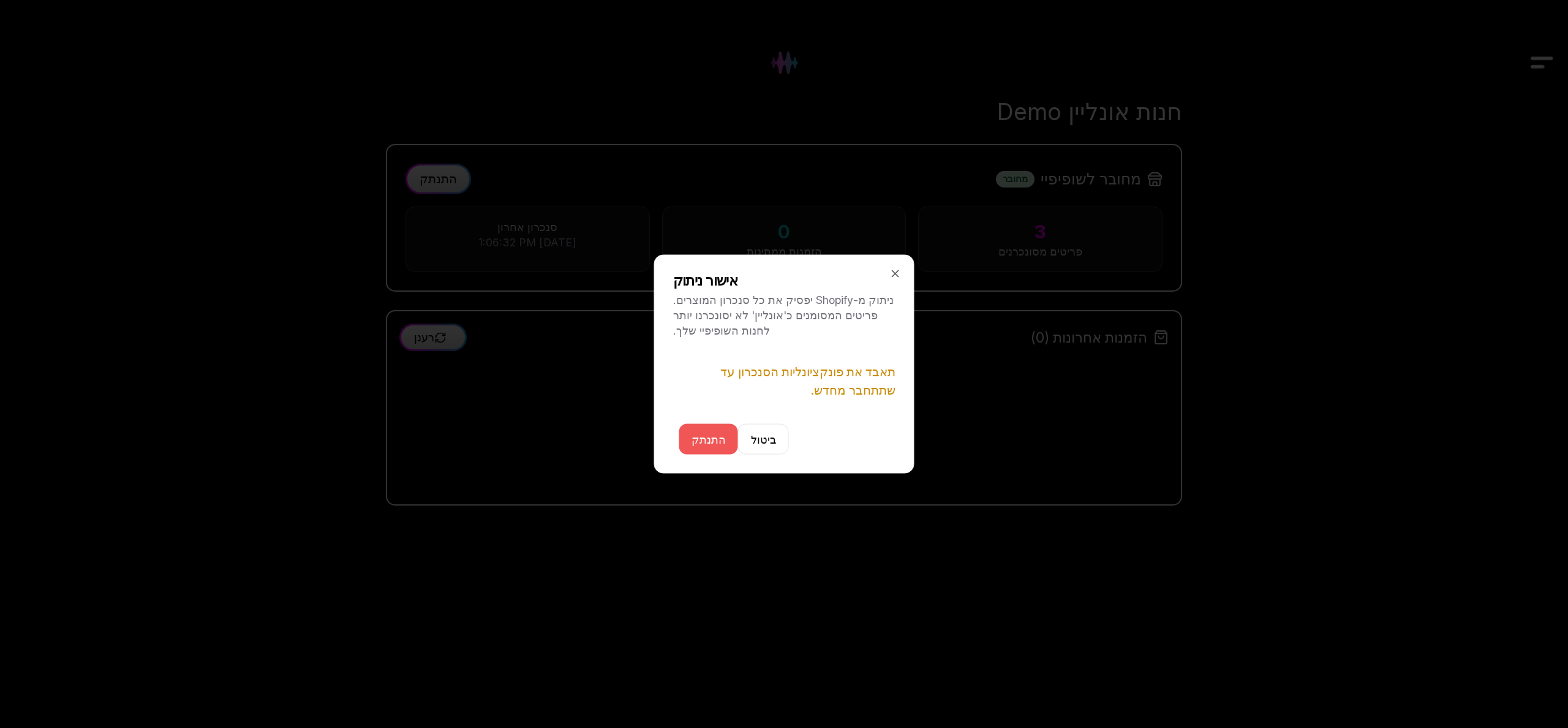
click at [704, 437] on button "התנתק" at bounding box center [709, 439] width 59 height 31
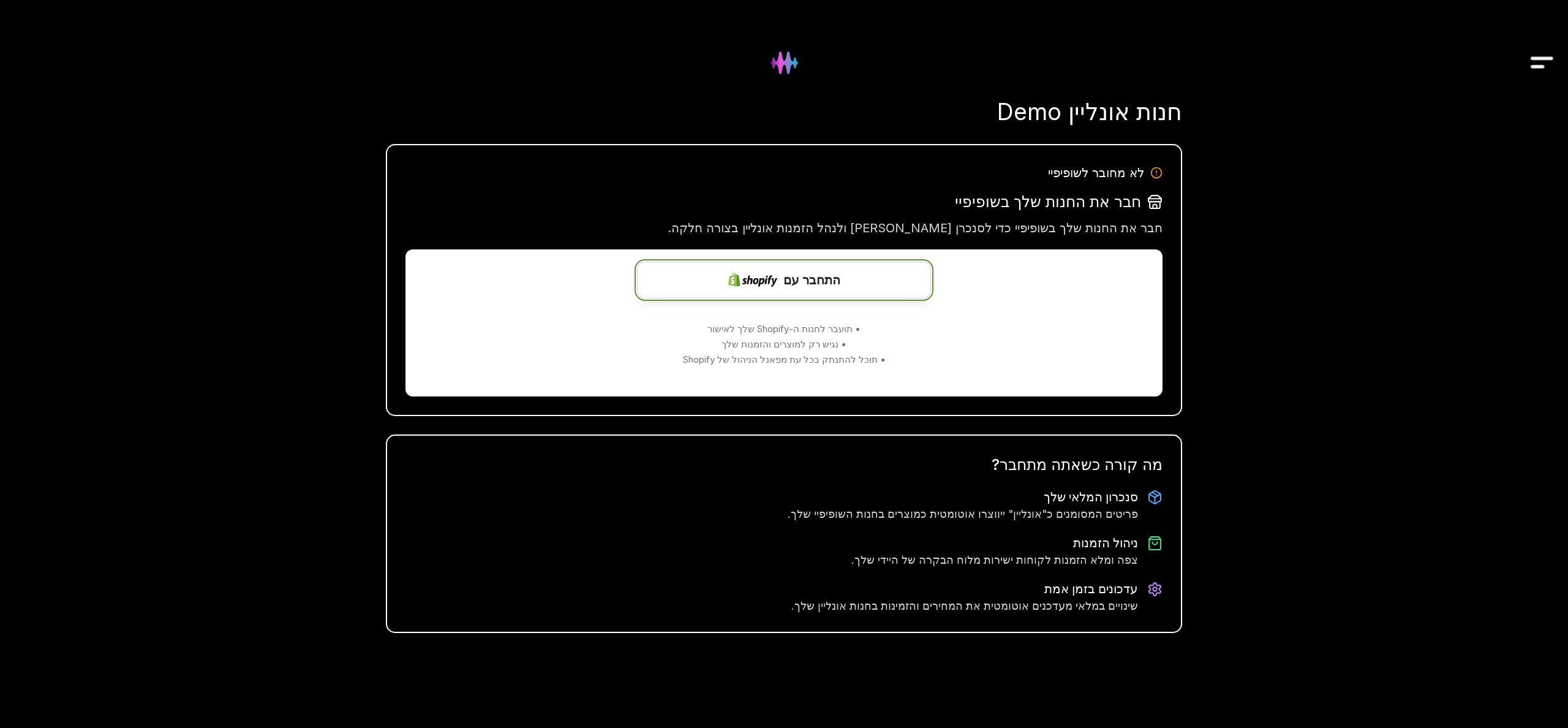
click at [793, 285] on span "התחבר עם" at bounding box center [811, 280] width 57 height 18
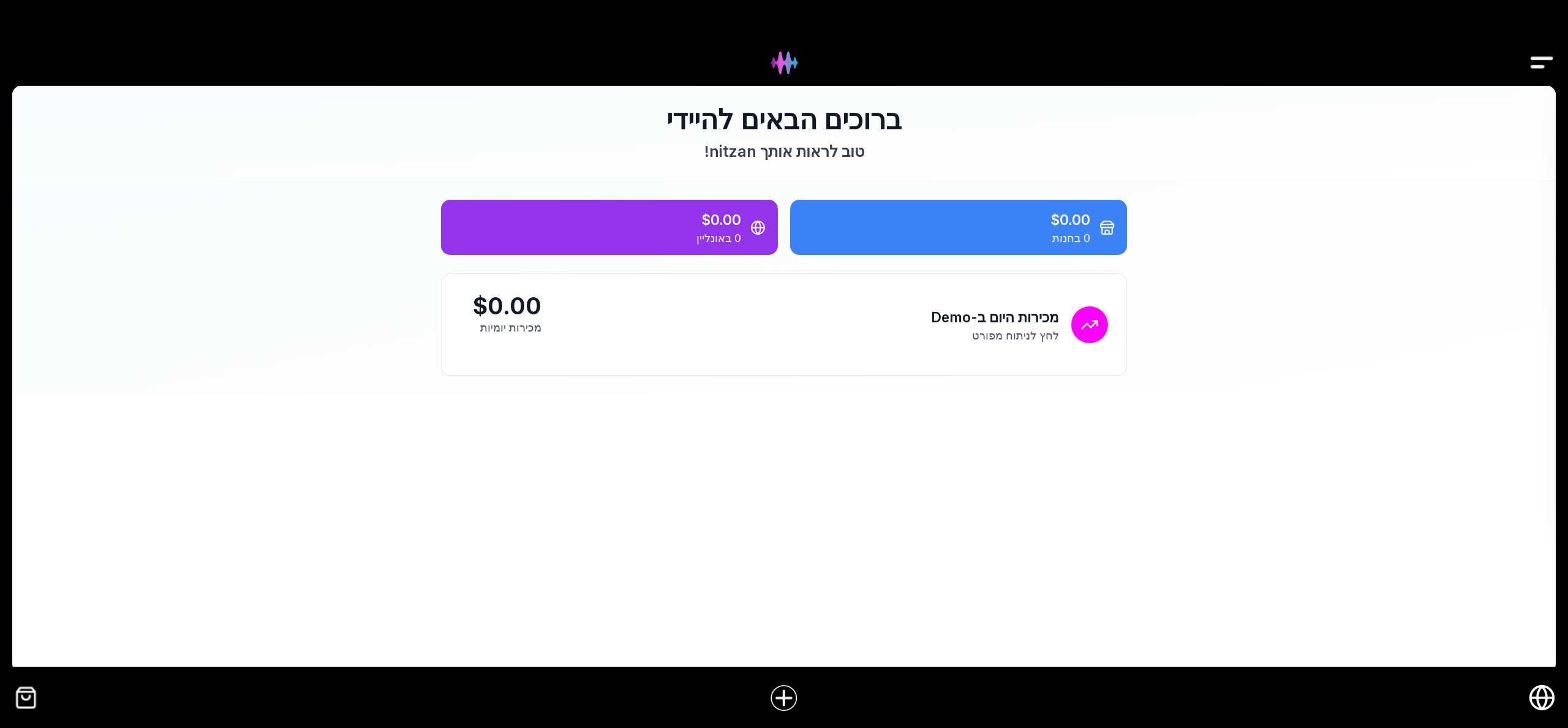
click at [1543, 689] on icon "חנות אונליין" at bounding box center [1542, 698] width 9 height 24
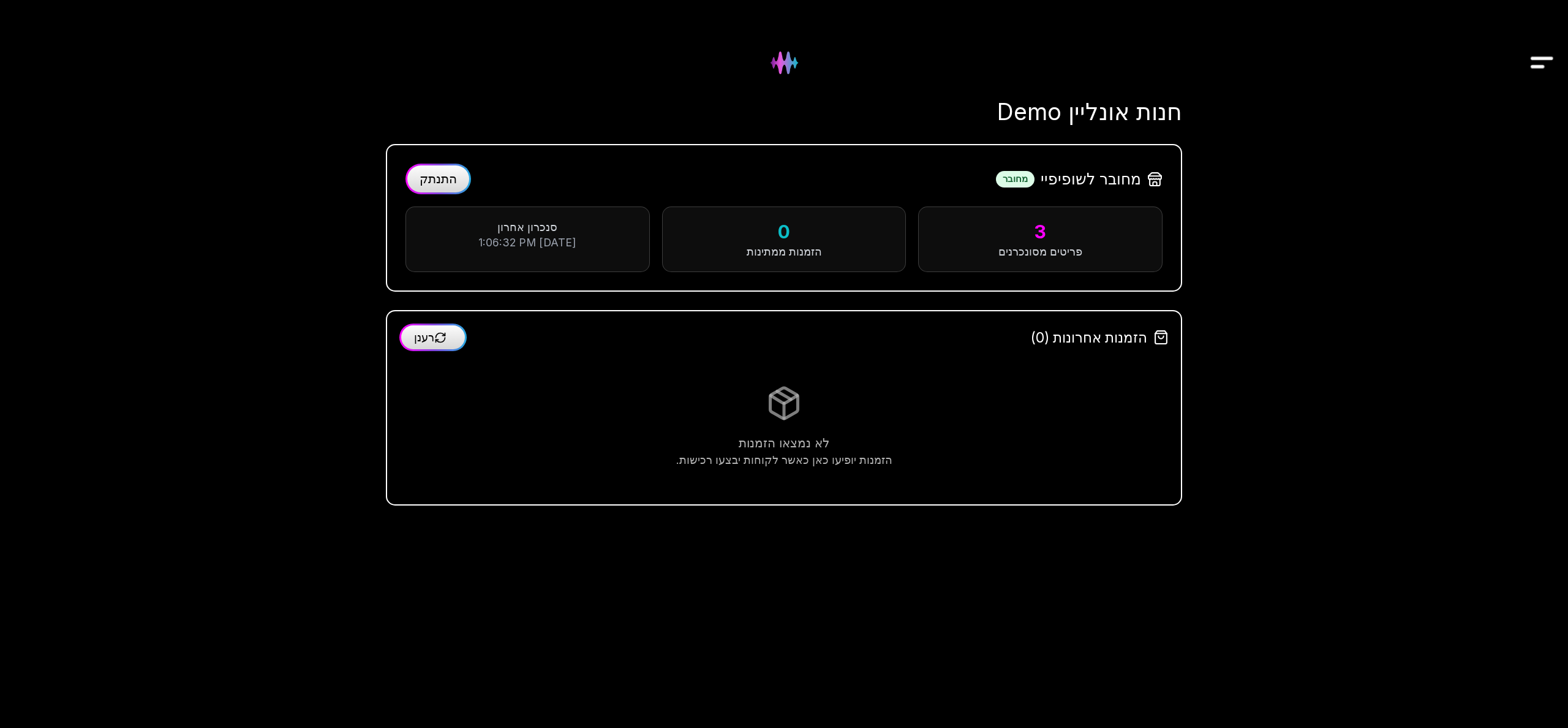
click at [446, 176] on span "התנתק" at bounding box center [438, 179] width 37 height 15
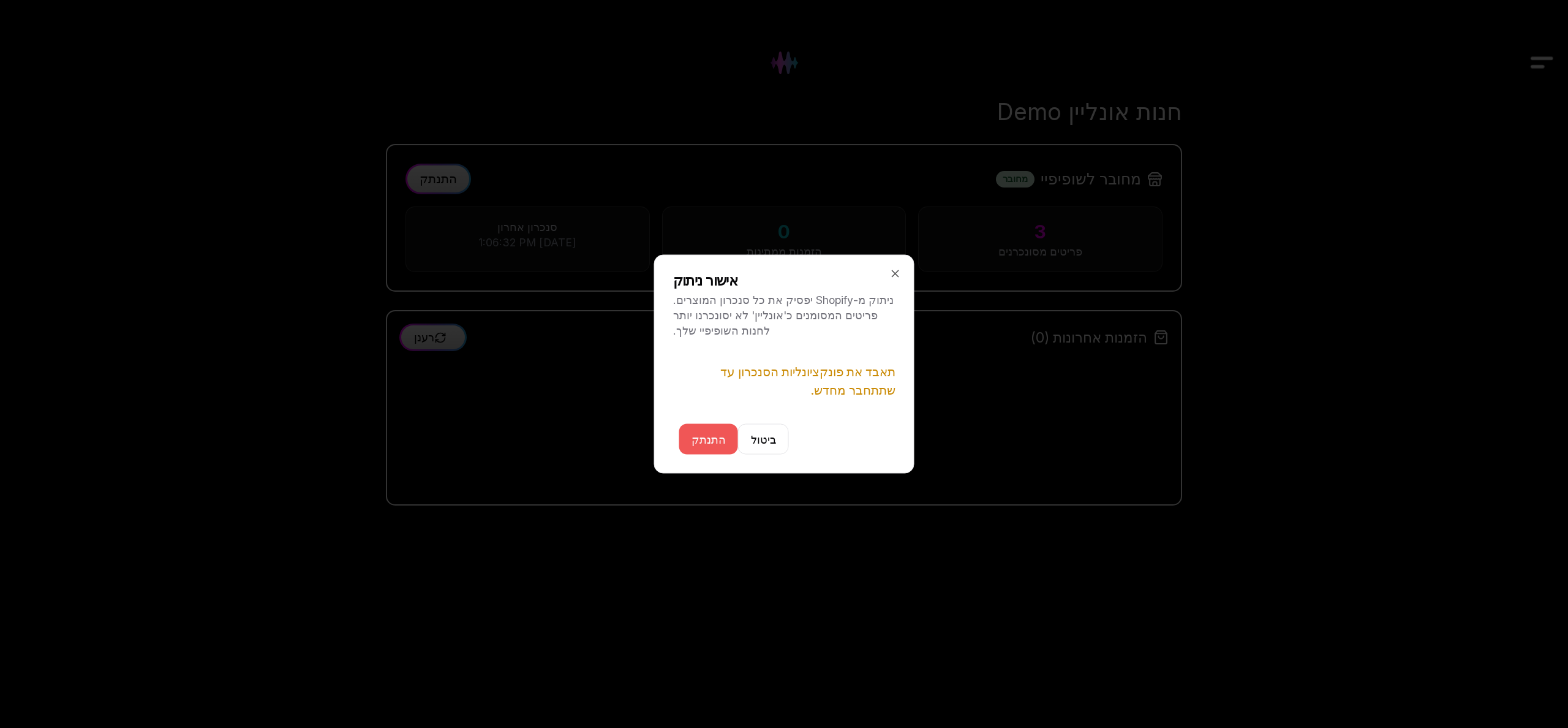
click at [710, 449] on button "התנתק" at bounding box center [709, 439] width 59 height 31
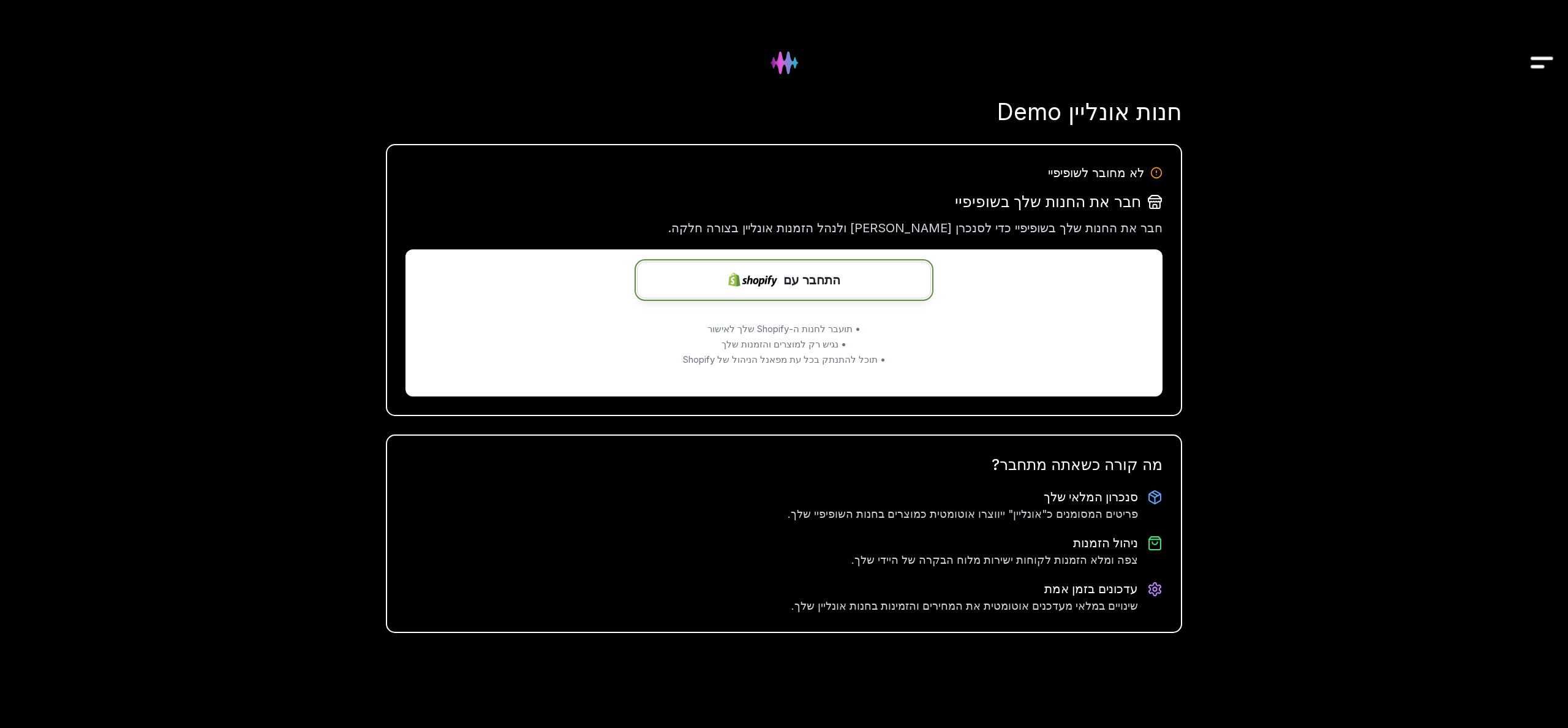
click at [756, 285] on img at bounding box center [752, 279] width 49 height 48
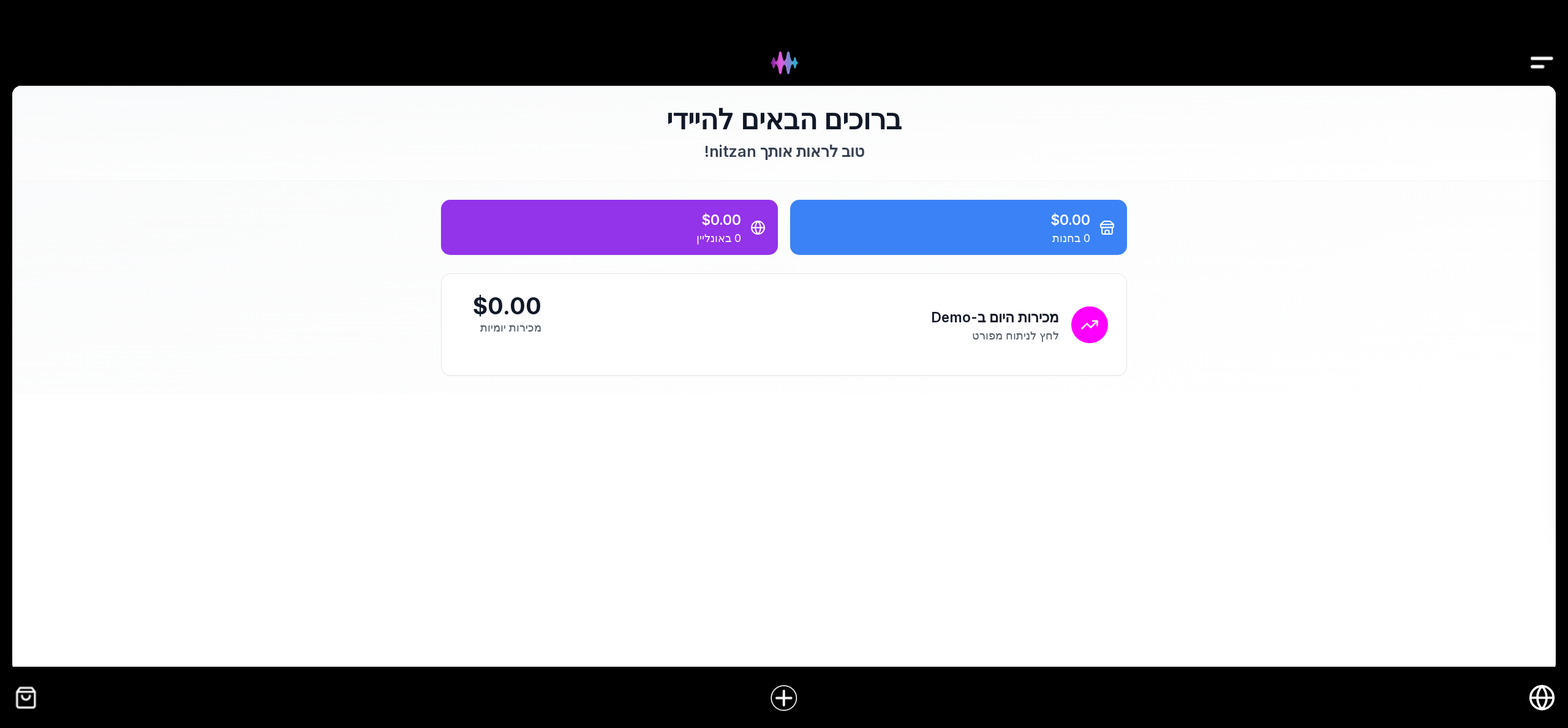
click at [1548, 698] on icon "חנות אונליין" at bounding box center [1543, 698] width 23 height 0
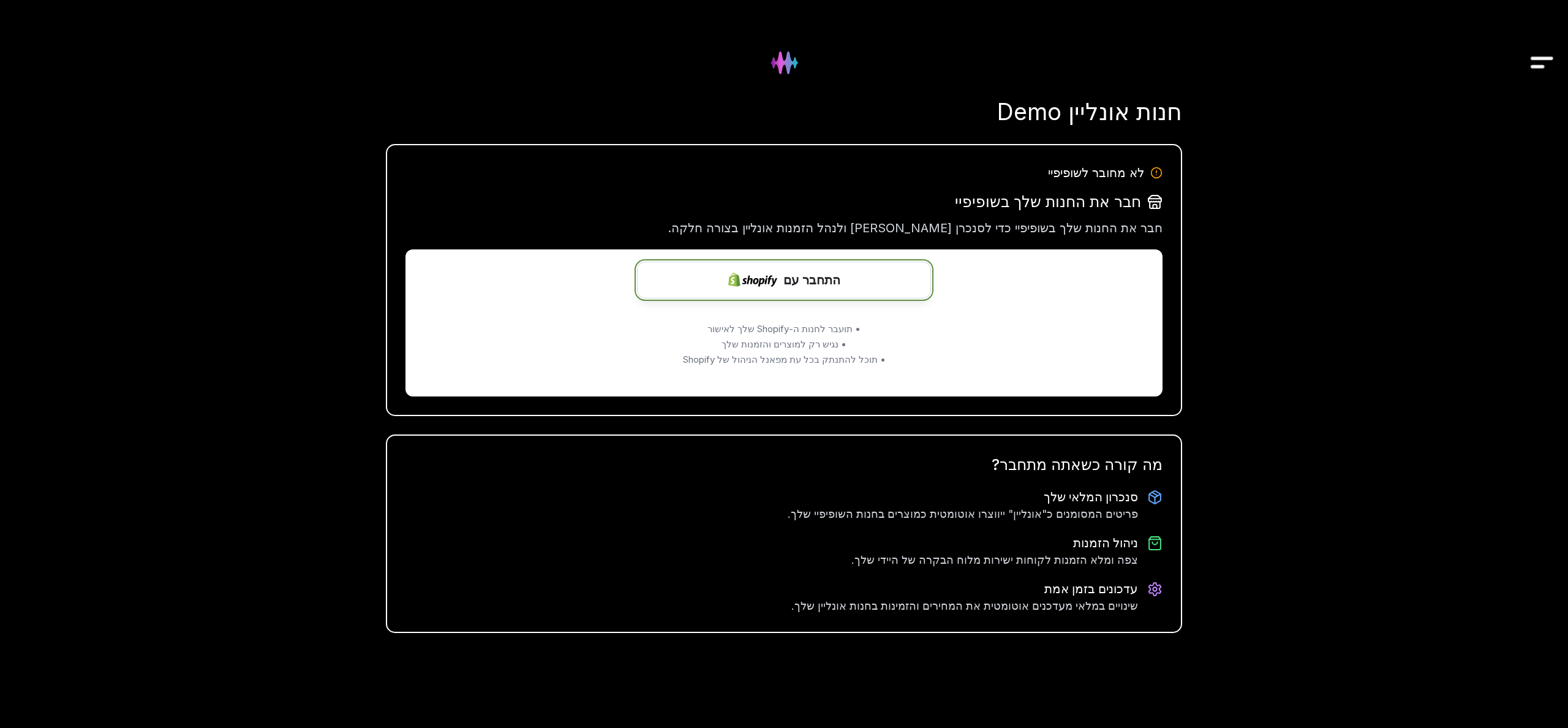
click at [787, 289] on span "התחבר עם" at bounding box center [811, 280] width 57 height 18
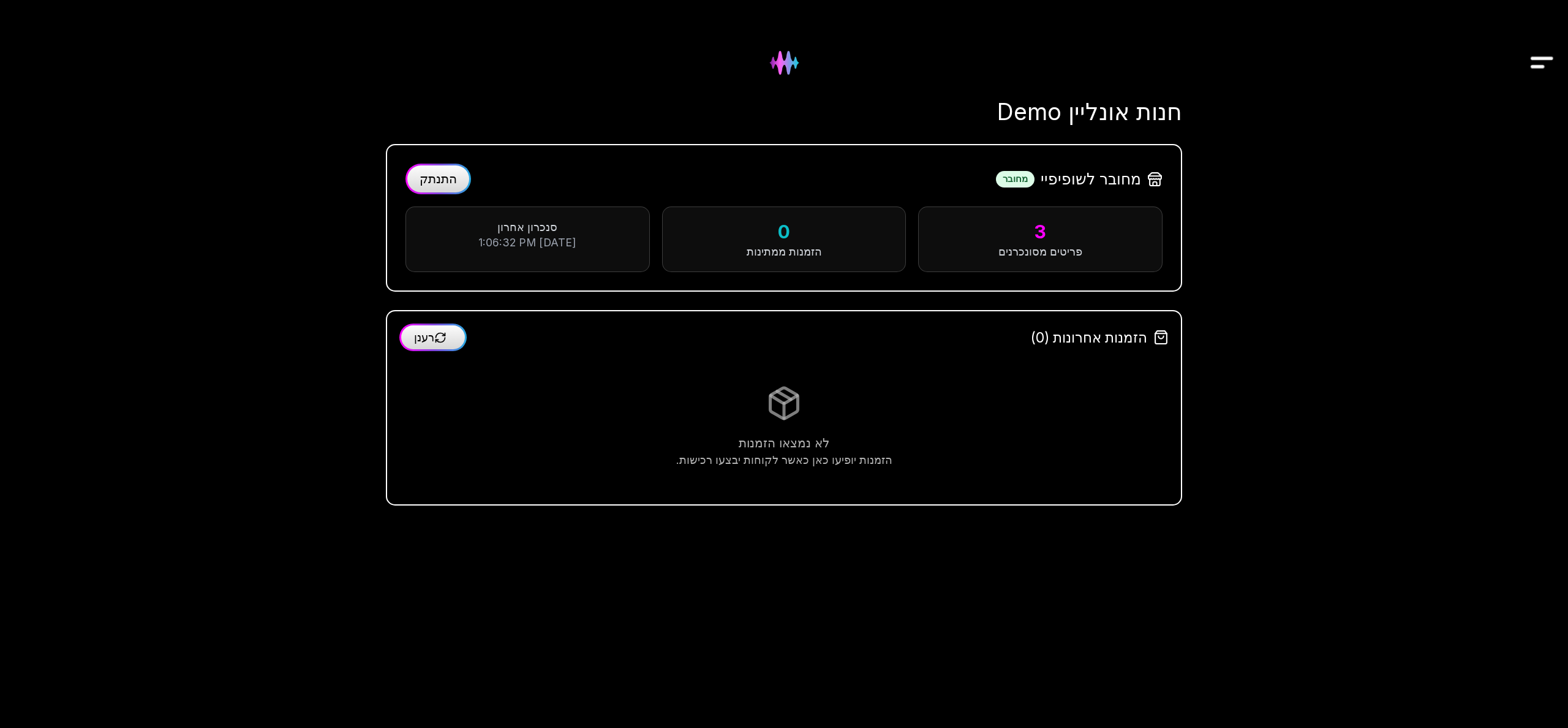
click at [789, 64] on img at bounding box center [784, 63] width 50 height 50
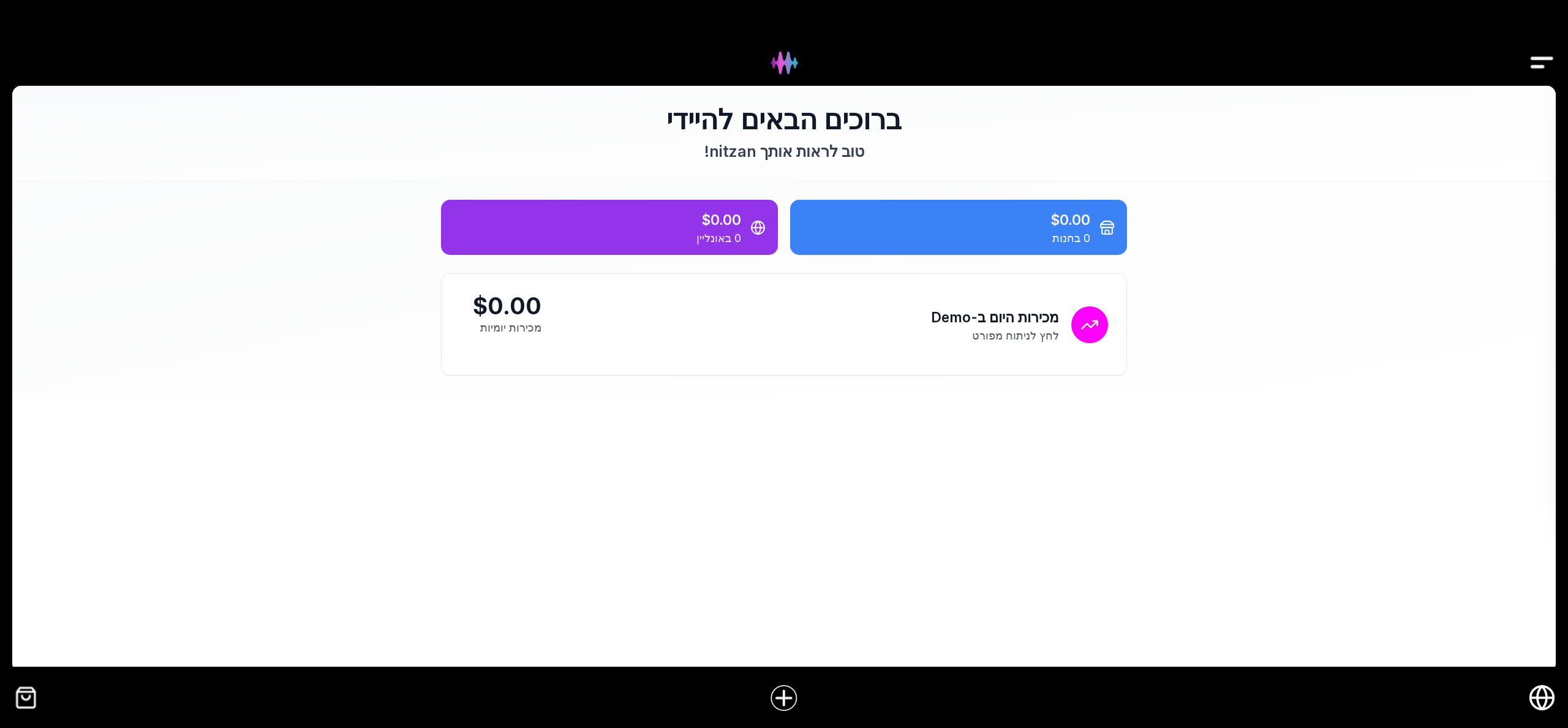
click at [1538, 64] on img "Drawer" at bounding box center [1542, 63] width 27 height 47
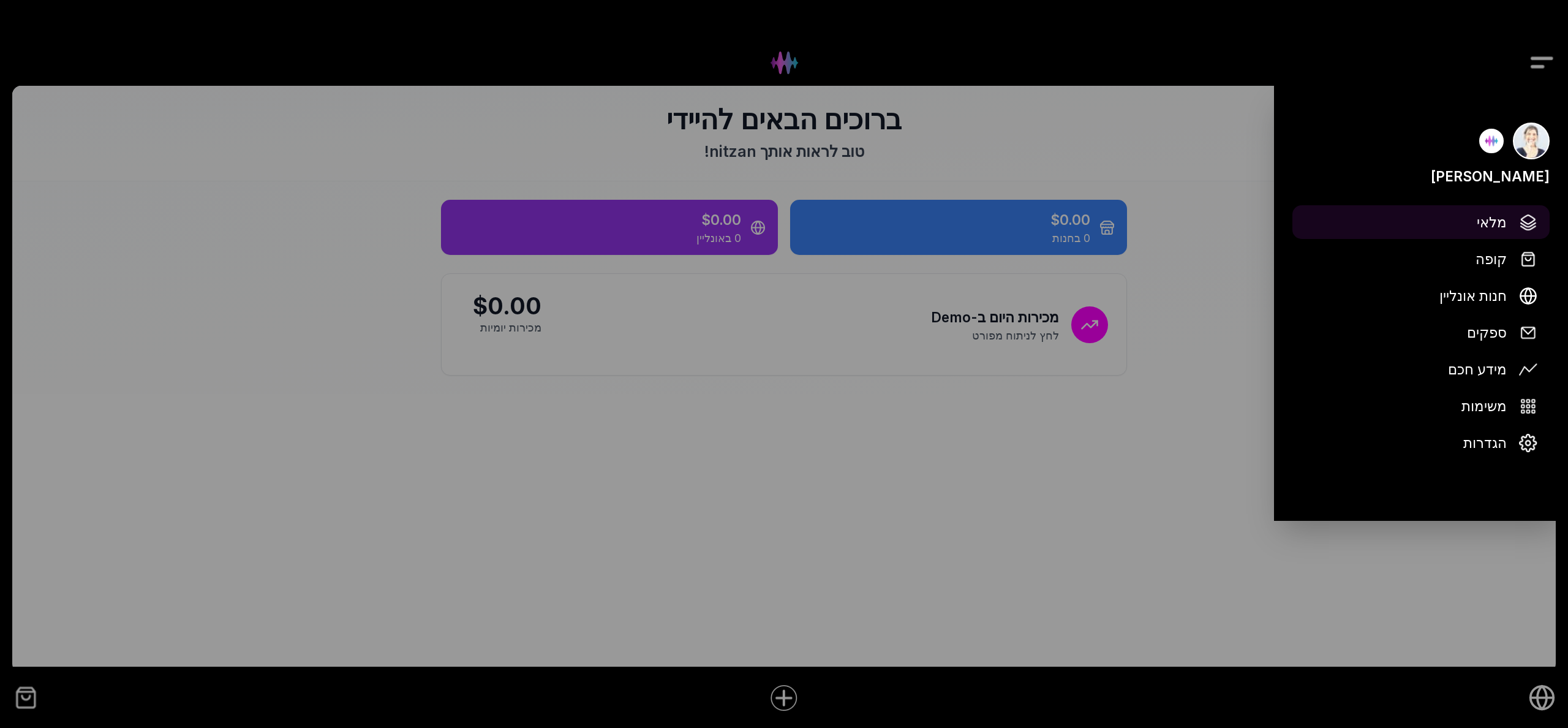
click at [1491, 224] on span "מלאי" at bounding box center [1492, 222] width 30 height 22
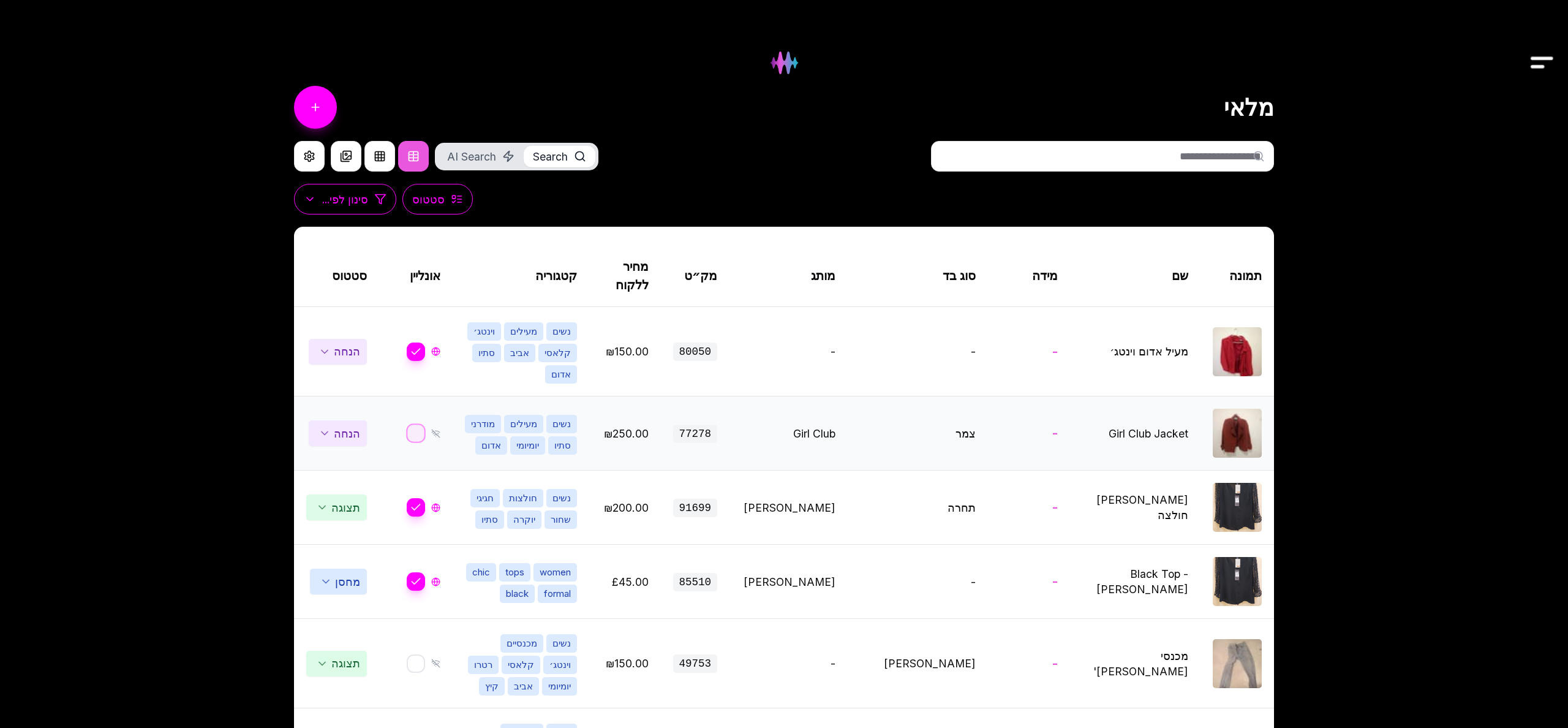
click at [413, 424] on button "button" at bounding box center [416, 434] width 20 height 20
click at [416, 424] on button "button" at bounding box center [416, 434] width 20 height 20
